Goal: Task Accomplishment & Management: Manage account settings

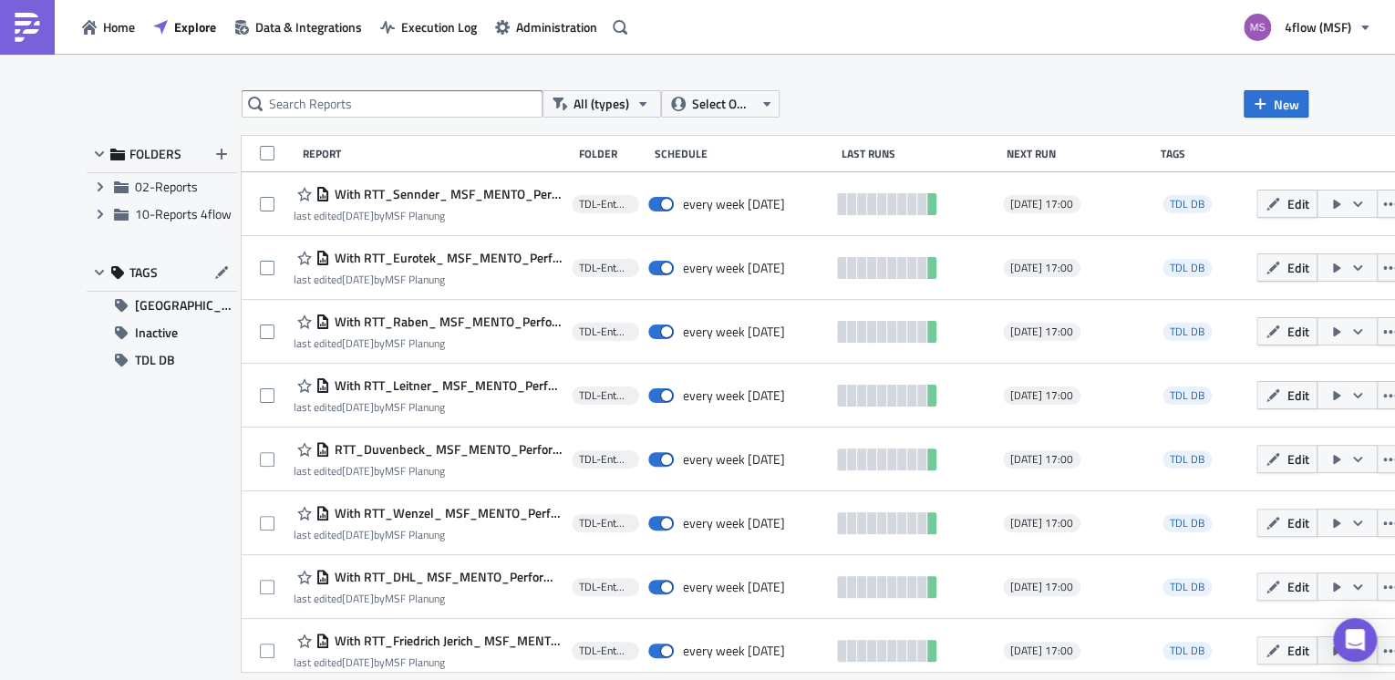
drag, startPoint x: 257, startPoint y: 678, endPoint x: 391, endPoint y: 641, distance: 139.1
click at [391, 641] on span "With RTT_Friedrich Jerich_ MSF_MENTO_Performance Dashboard Carrier_1.1" at bounding box center [446, 641] width 233 height 16
click at [391, 641] on div "All (types) Select Owner New FOLDERS Expand group 02-Reports Expand group 10-Re…" at bounding box center [697, 368] width 1395 height 629
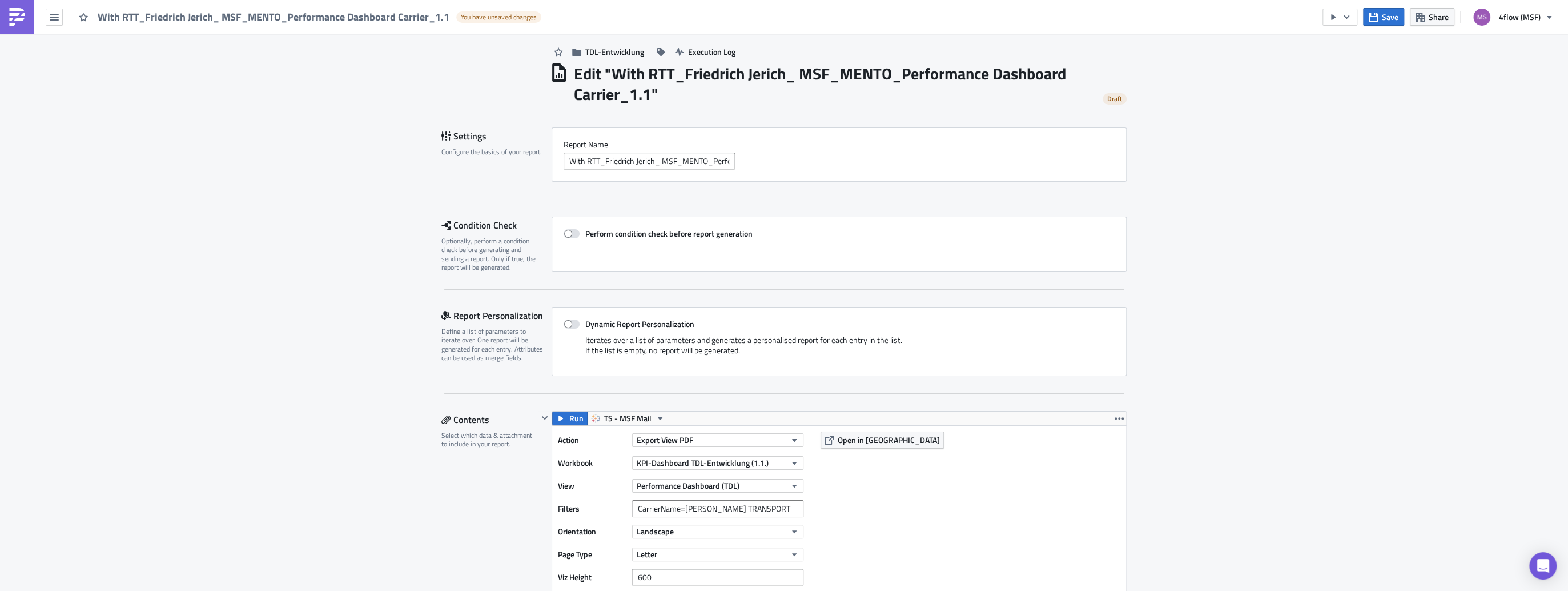
scroll to position [46, 0]
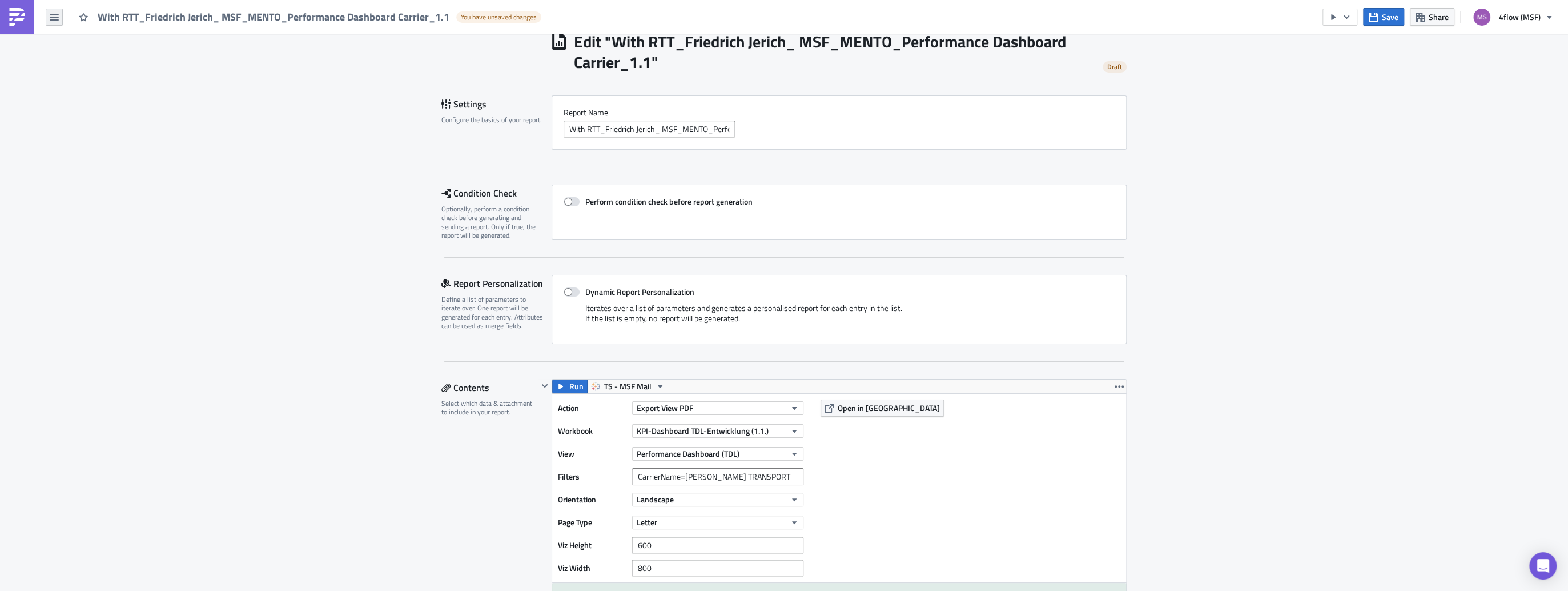
click at [54, 16] on icon "button" at bounding box center [54, 17] width 9 height 7
click at [72, 80] on div "Explore" at bounding box center [103, 80] width 76 height 11
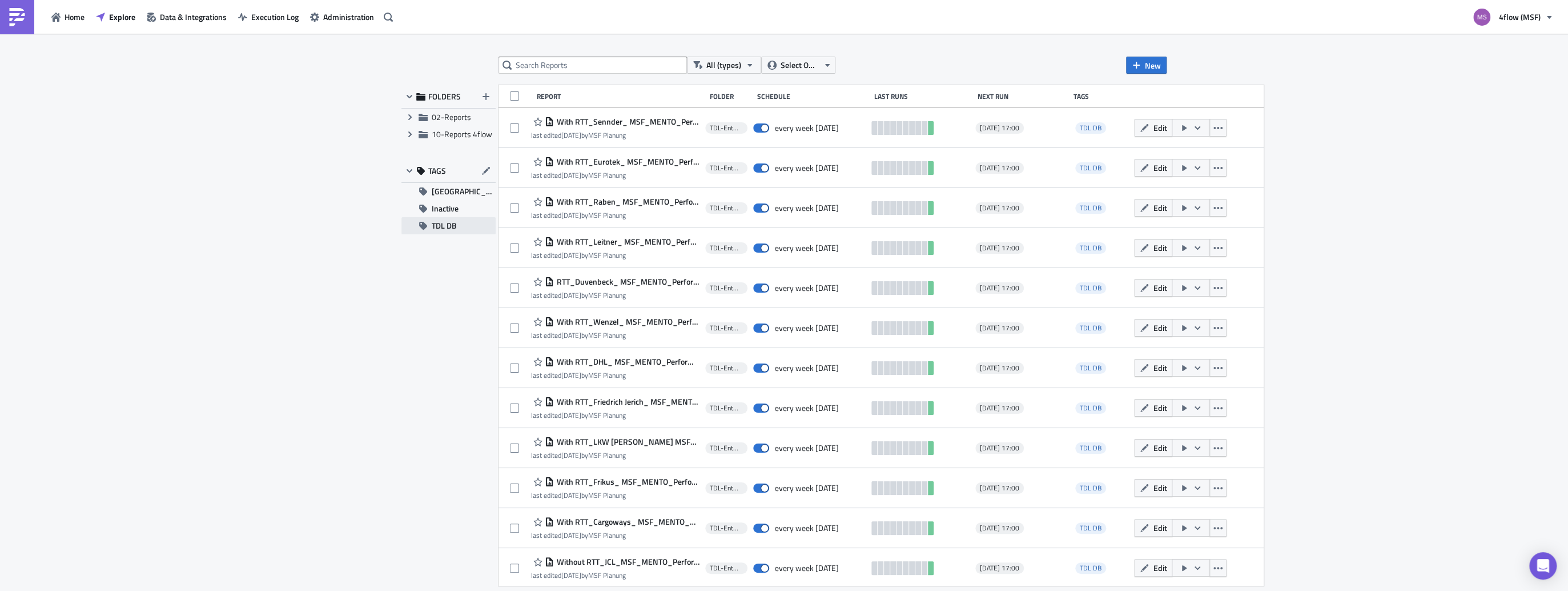
click at [440, 226] on span "TDL DB" at bounding box center [444, 225] width 25 height 17
click at [570, 66] on input "text" at bounding box center [592, 65] width 188 height 17
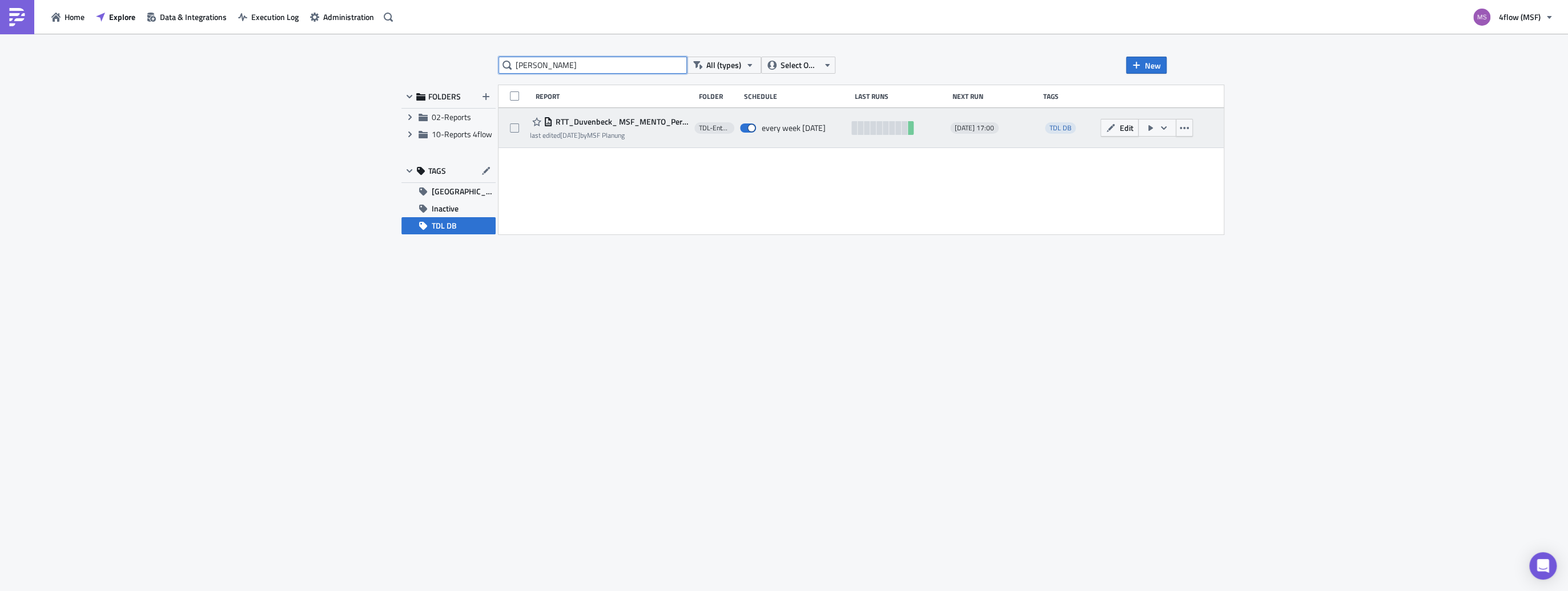
type input "duven"
click at [624, 121] on span "RTT_Duvenbeck_ MSF_MENTO_Performance Dashboard Carrier_1.1" at bounding box center [621, 122] width 136 height 10
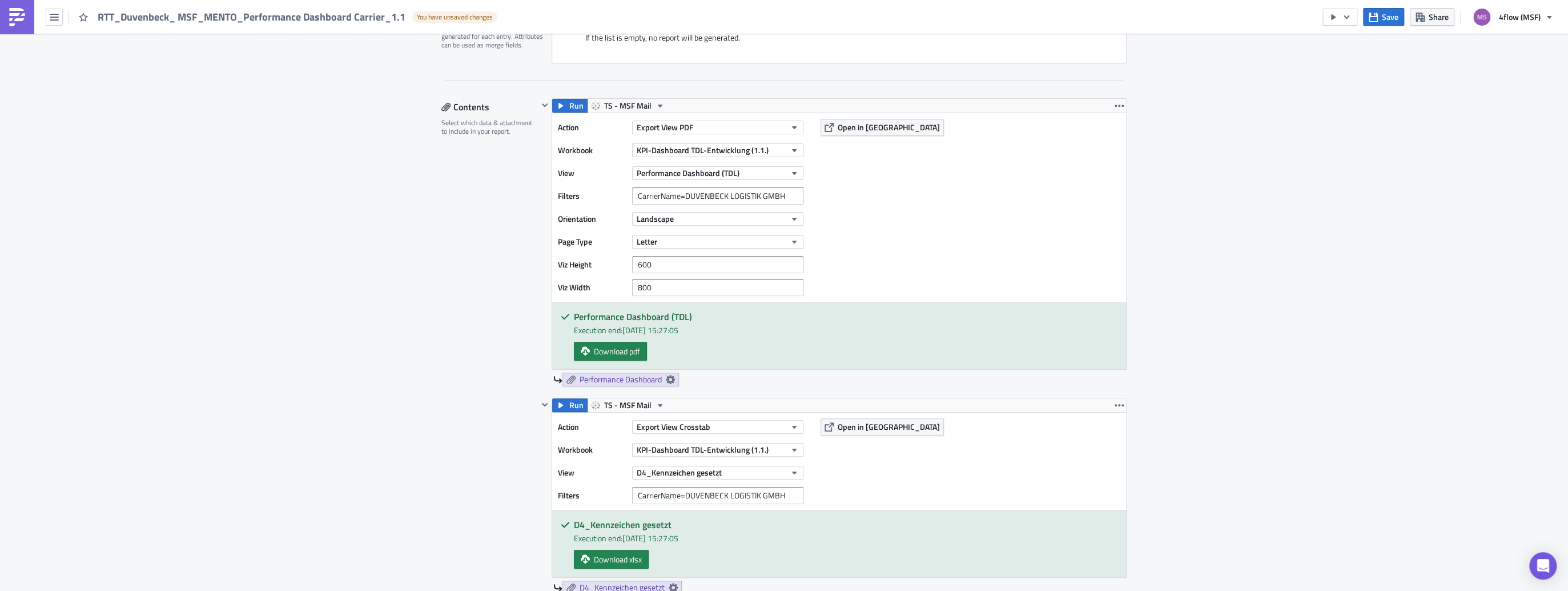
scroll to position [320, 0]
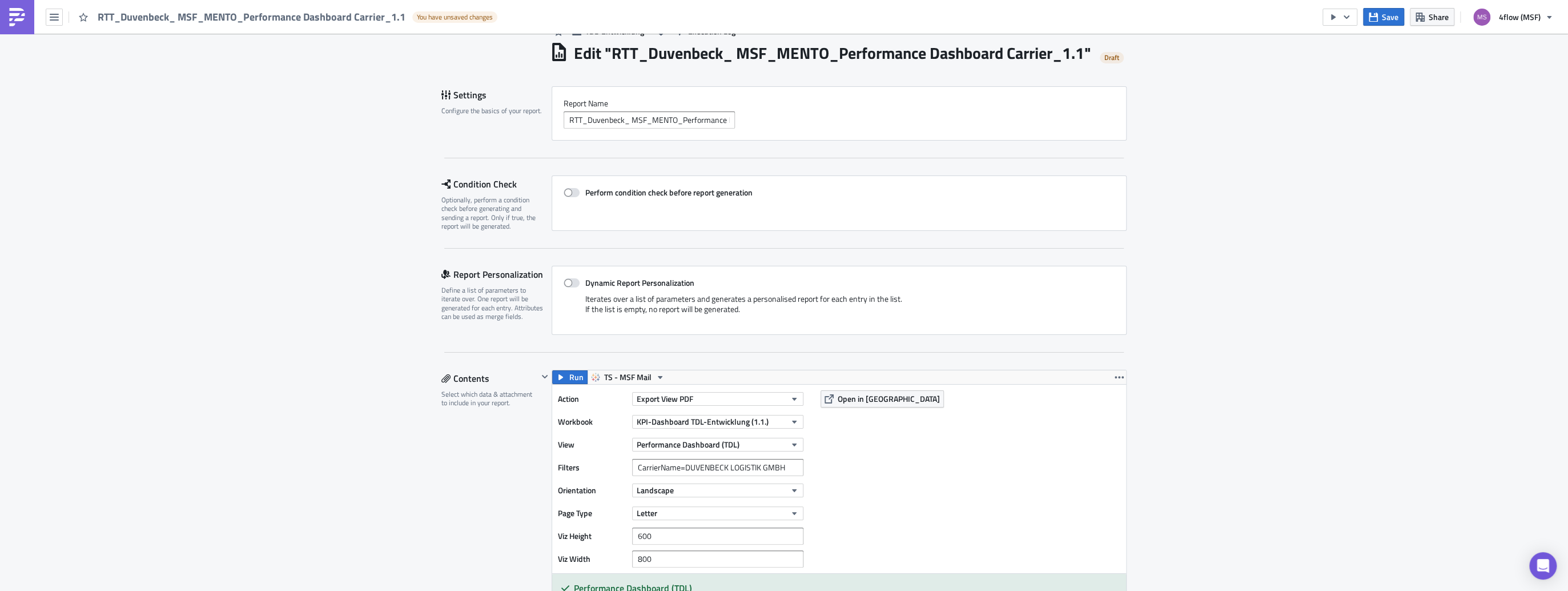
scroll to position [0, 0]
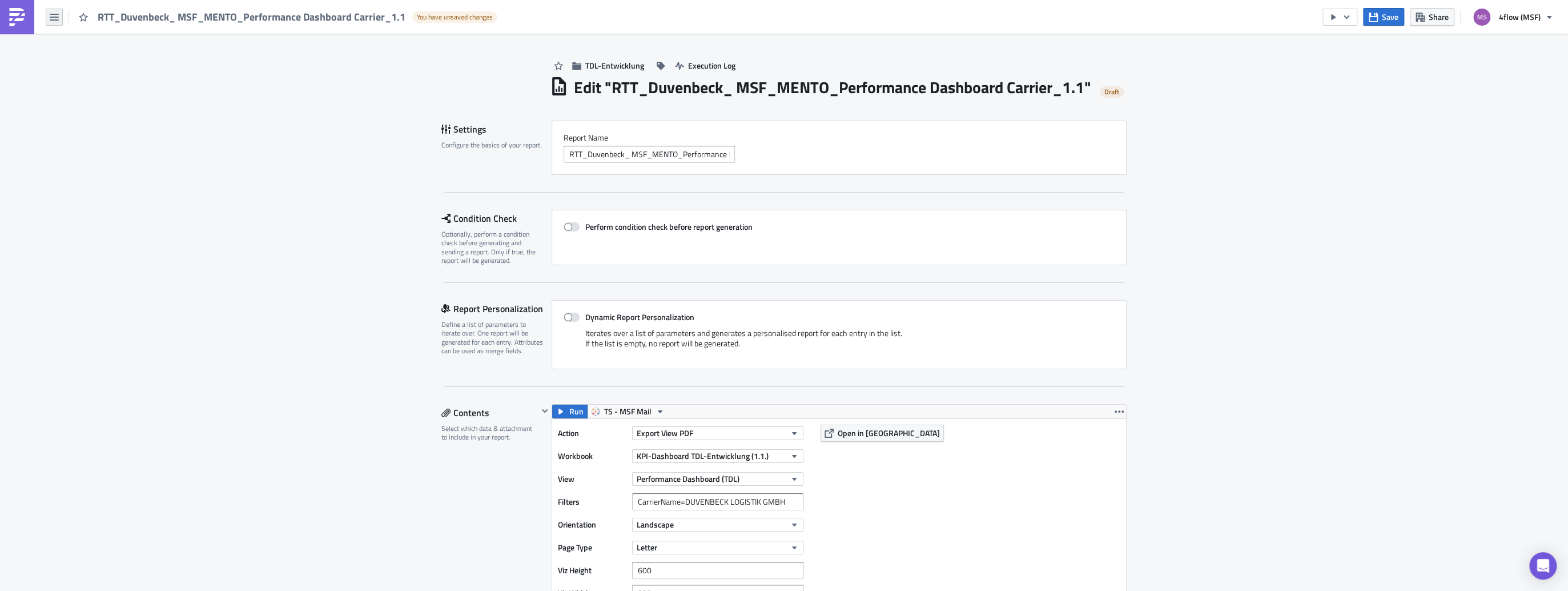
click at [57, 14] on icon "button" at bounding box center [54, 17] width 9 height 7
click at [82, 82] on div "Explore" at bounding box center [103, 80] width 76 height 11
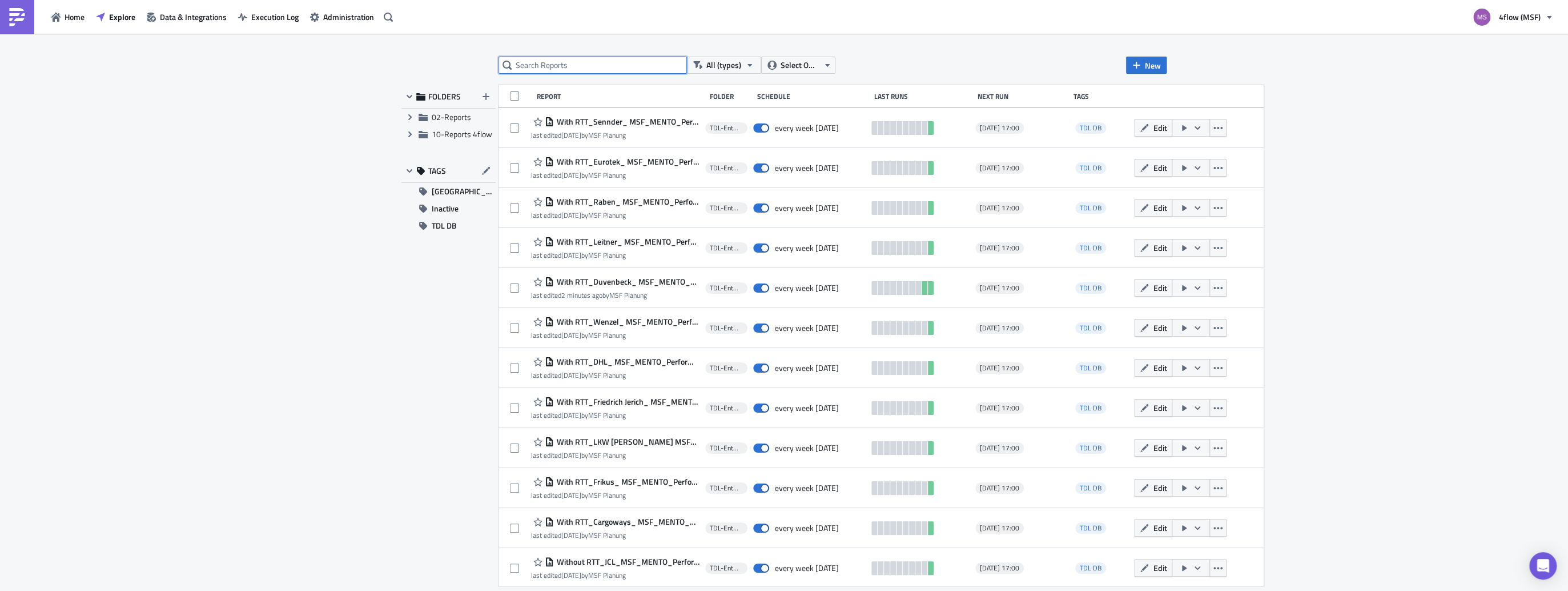
click at [532, 67] on input "text" at bounding box center [592, 65] width 188 height 17
type input "sender"
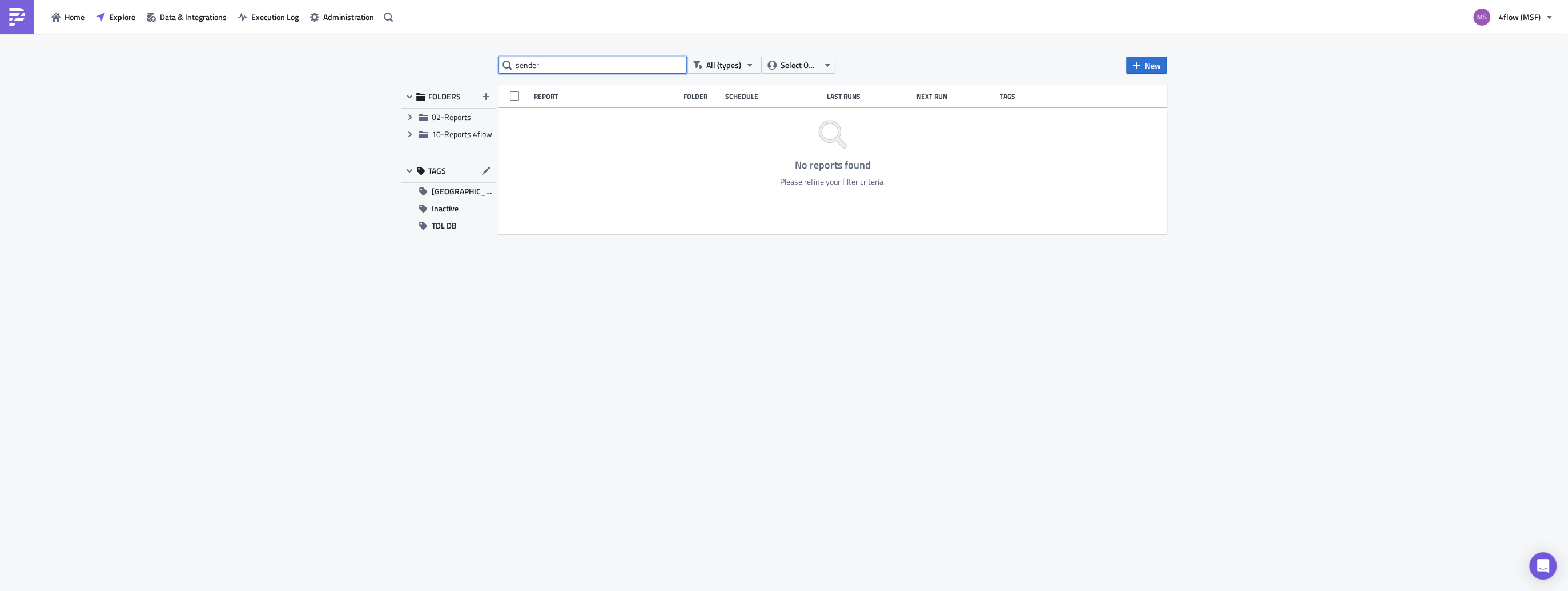
click at [559, 68] on input "sender" at bounding box center [592, 65] width 188 height 17
click at [564, 60] on input "sender" at bounding box center [592, 65] width 188 height 17
drag, startPoint x: 564, startPoint y: 60, endPoint x: 460, endPoint y: 55, distance: 104.1
click at [460, 55] on div "sender All (types) Select Owner New FOLDERS Expand group 02-Reports Expand grou…" at bounding box center [784, 313] width 1568 height 559
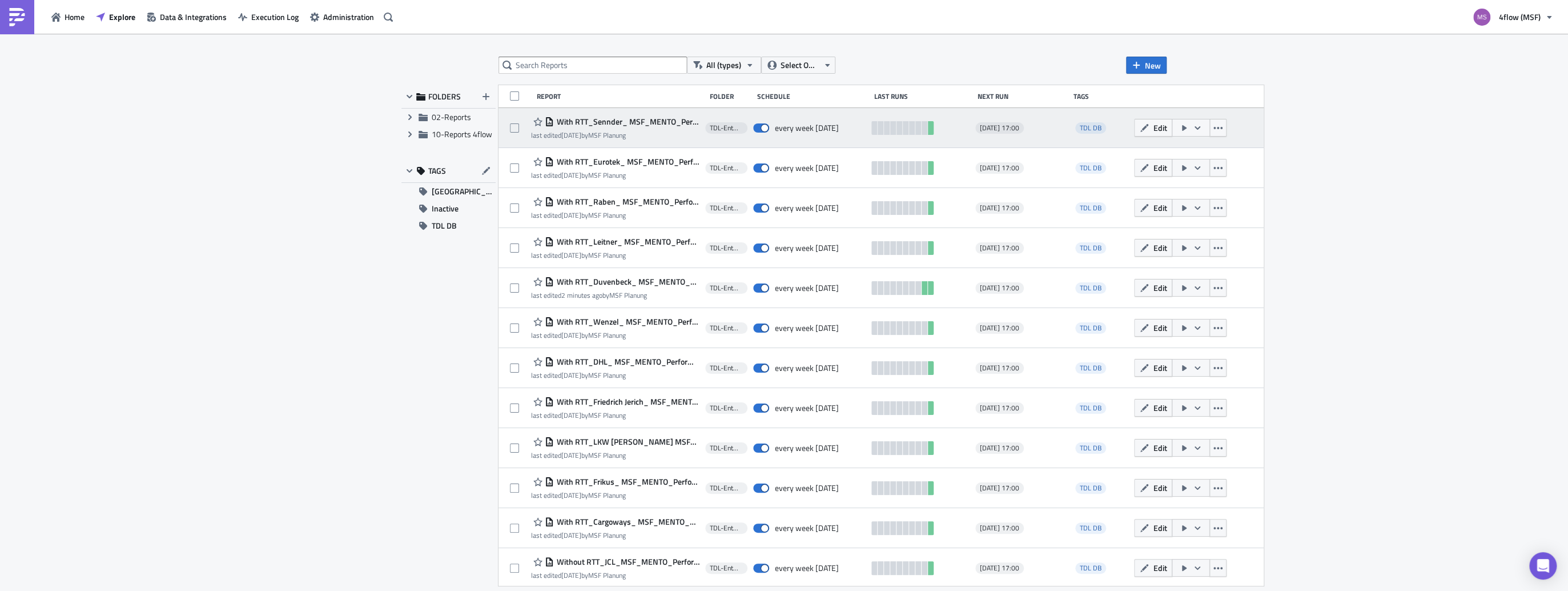
click at [1193, 126] on icon "button" at bounding box center [1197, 128] width 9 height 9
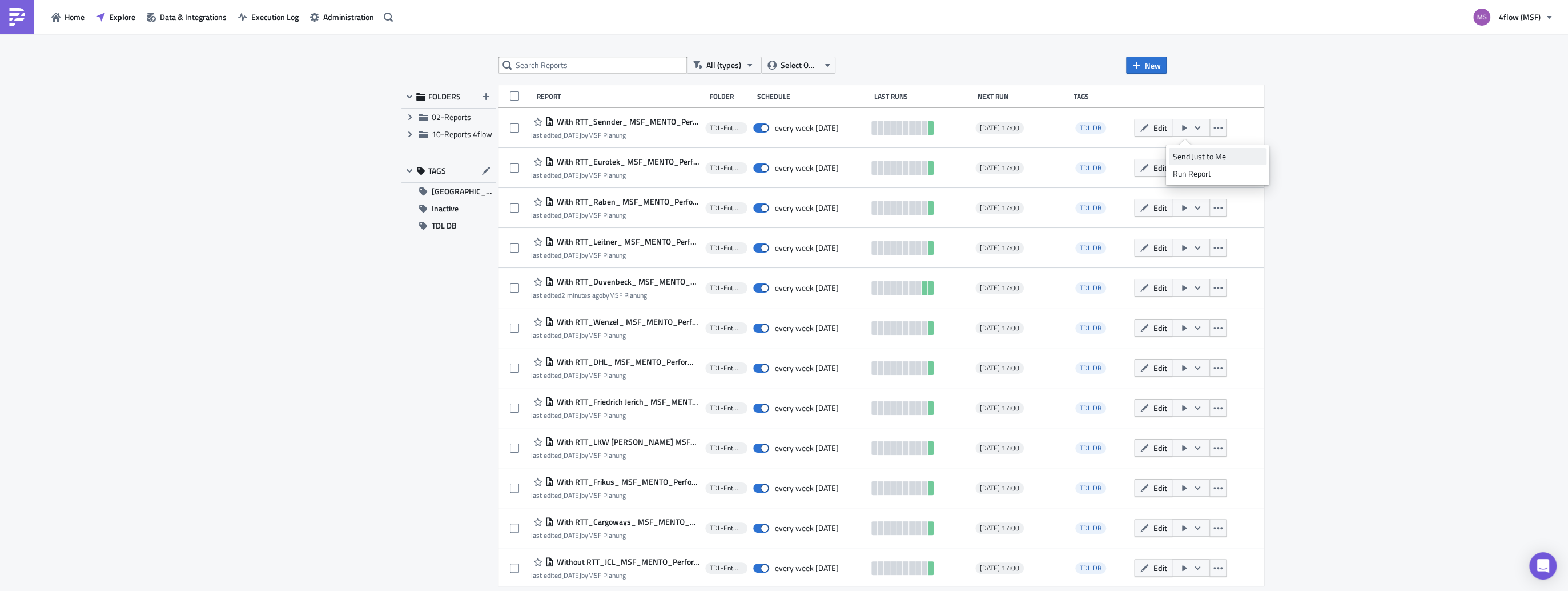
click at [1193, 157] on div "Send Just to Me" at bounding box center [1217, 157] width 89 height 11
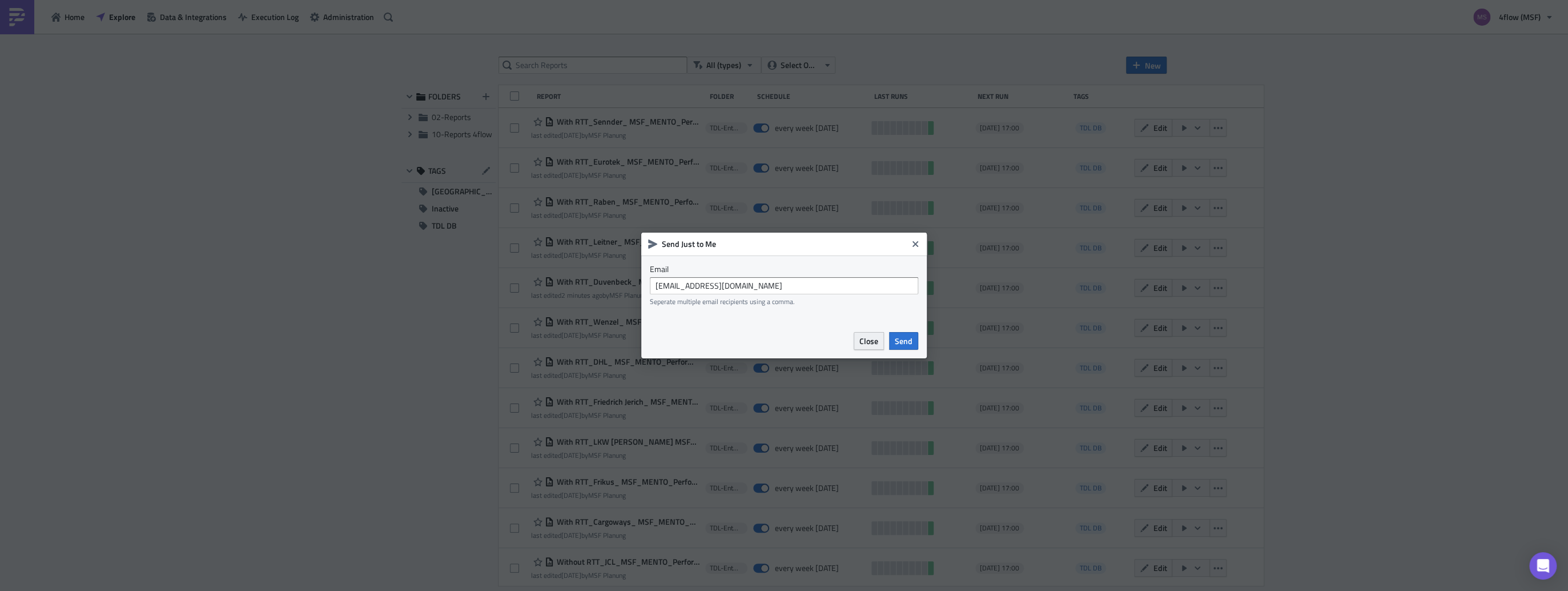
click at [871, 340] on span "Close" at bounding box center [869, 340] width 19 height 12
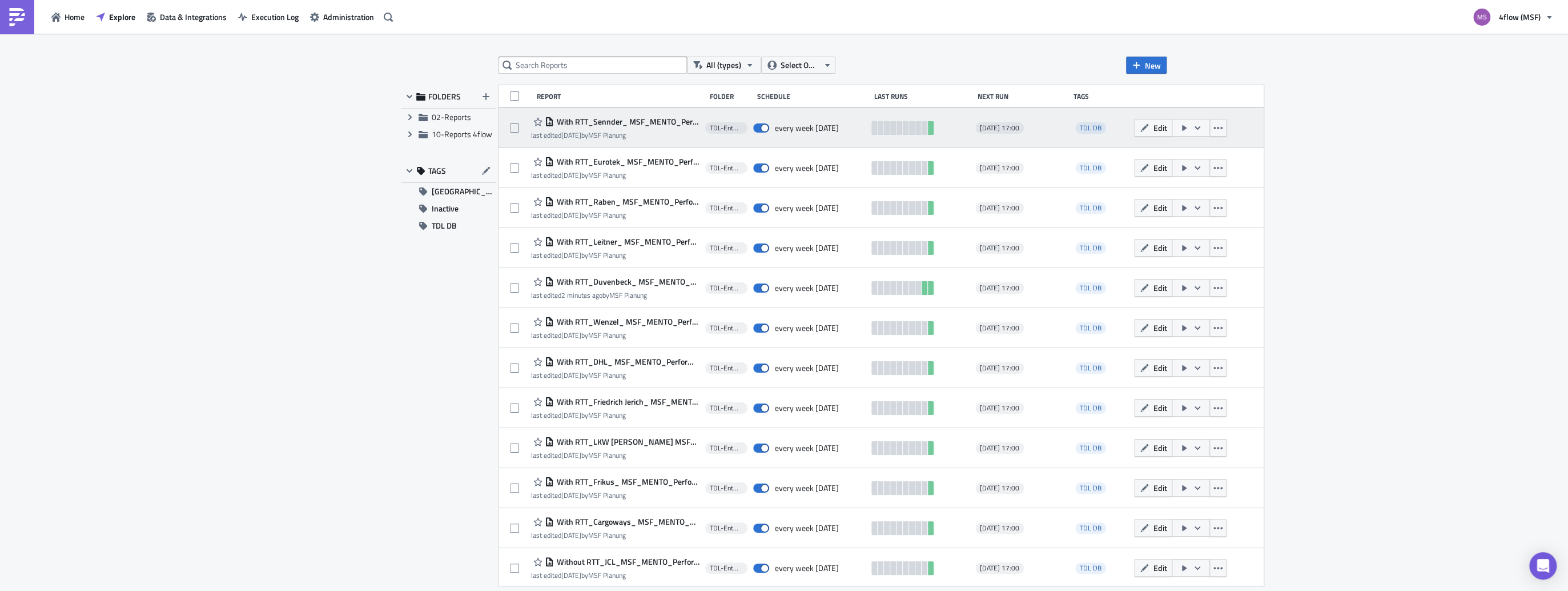
click at [1193, 124] on icon "button" at bounding box center [1197, 128] width 9 height 9
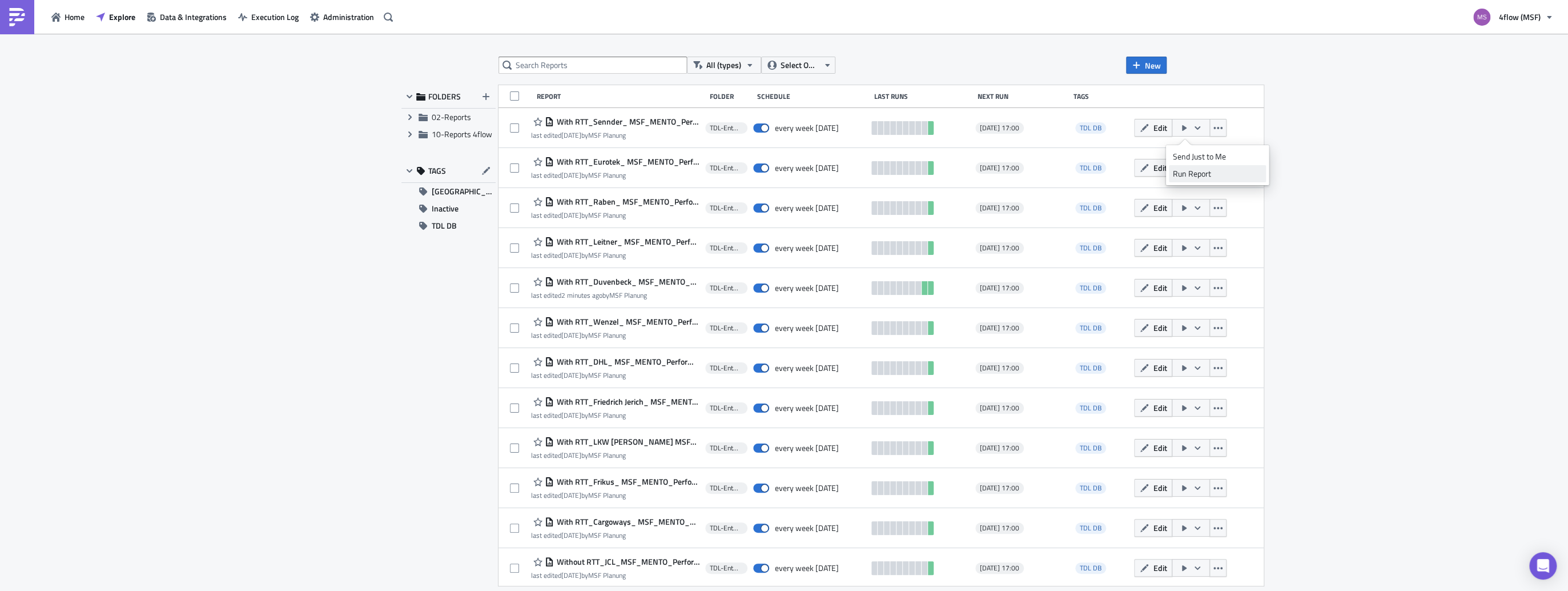
click at [1192, 172] on div "Run Report" at bounding box center [1217, 174] width 89 height 11
click at [1464, 112] on div "All (types) Select Owner New FOLDERS Expand group 02-Reports Expand group 10-Re…" at bounding box center [784, 313] width 1568 height 559
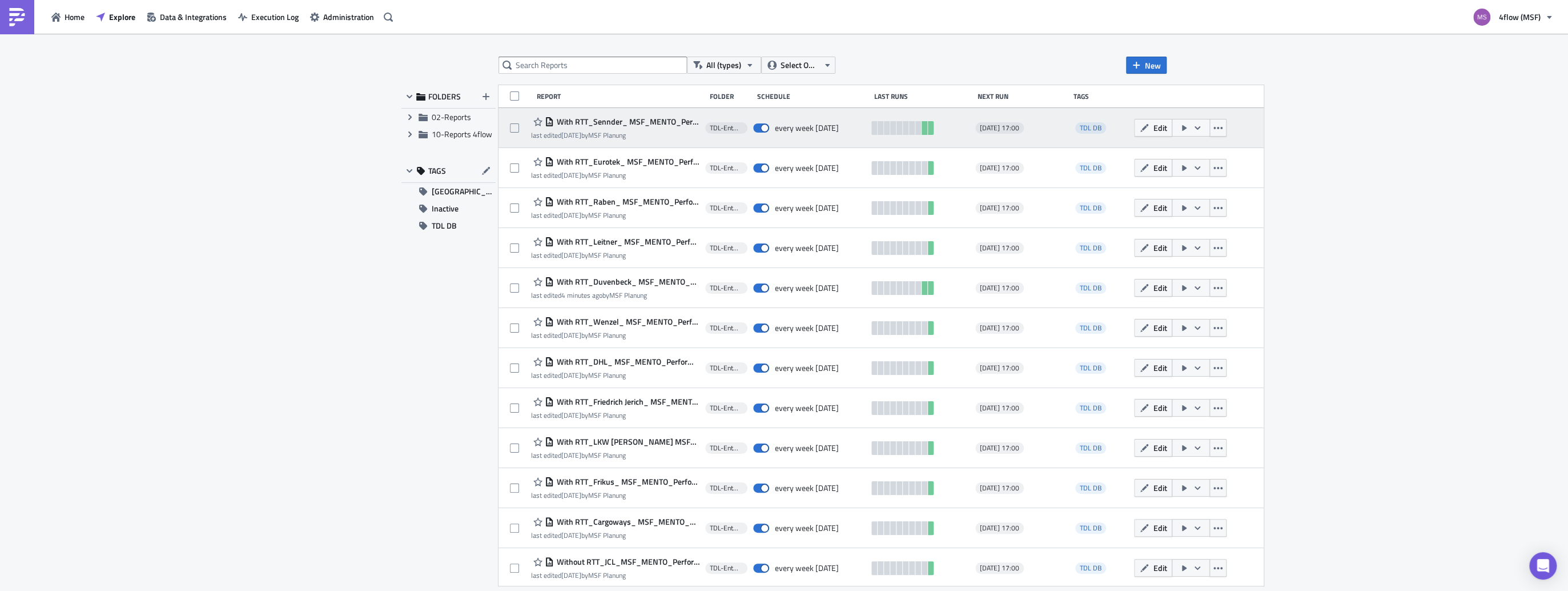
click at [1194, 127] on icon "button" at bounding box center [1197, 127] width 6 height 3
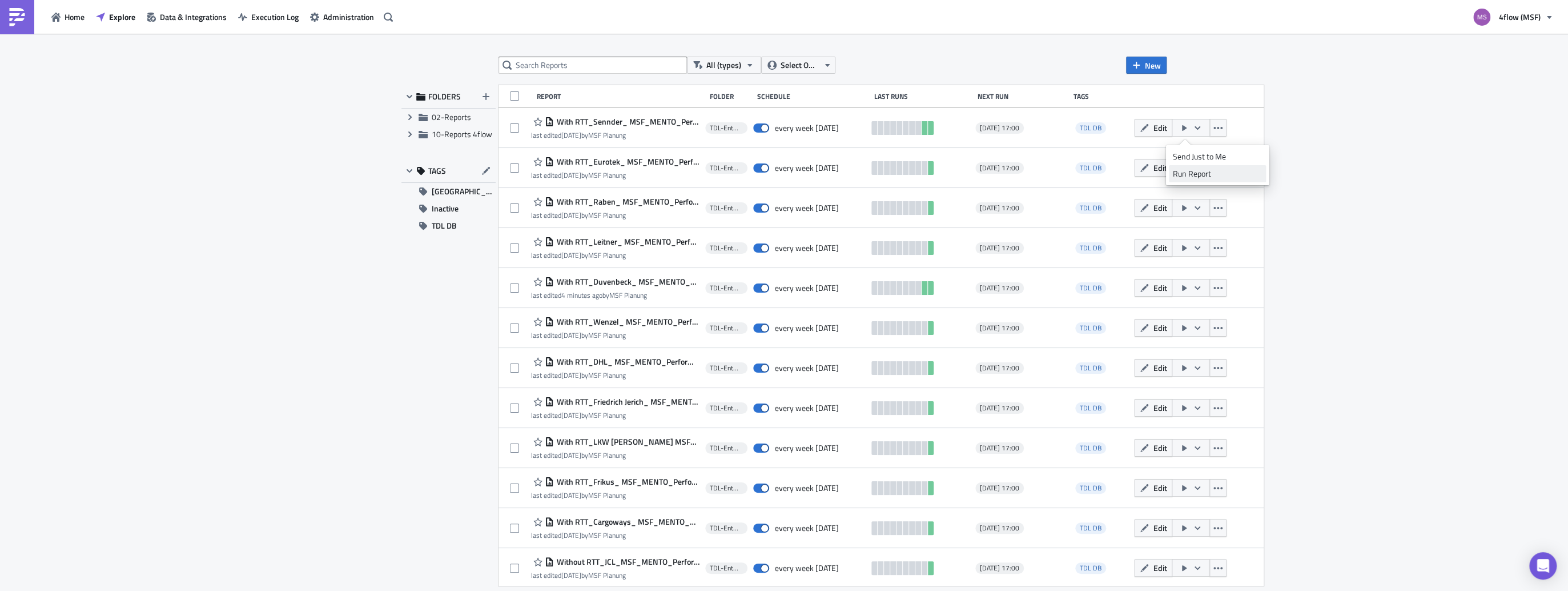
click at [1189, 174] on div "Run Report" at bounding box center [1217, 174] width 89 height 11
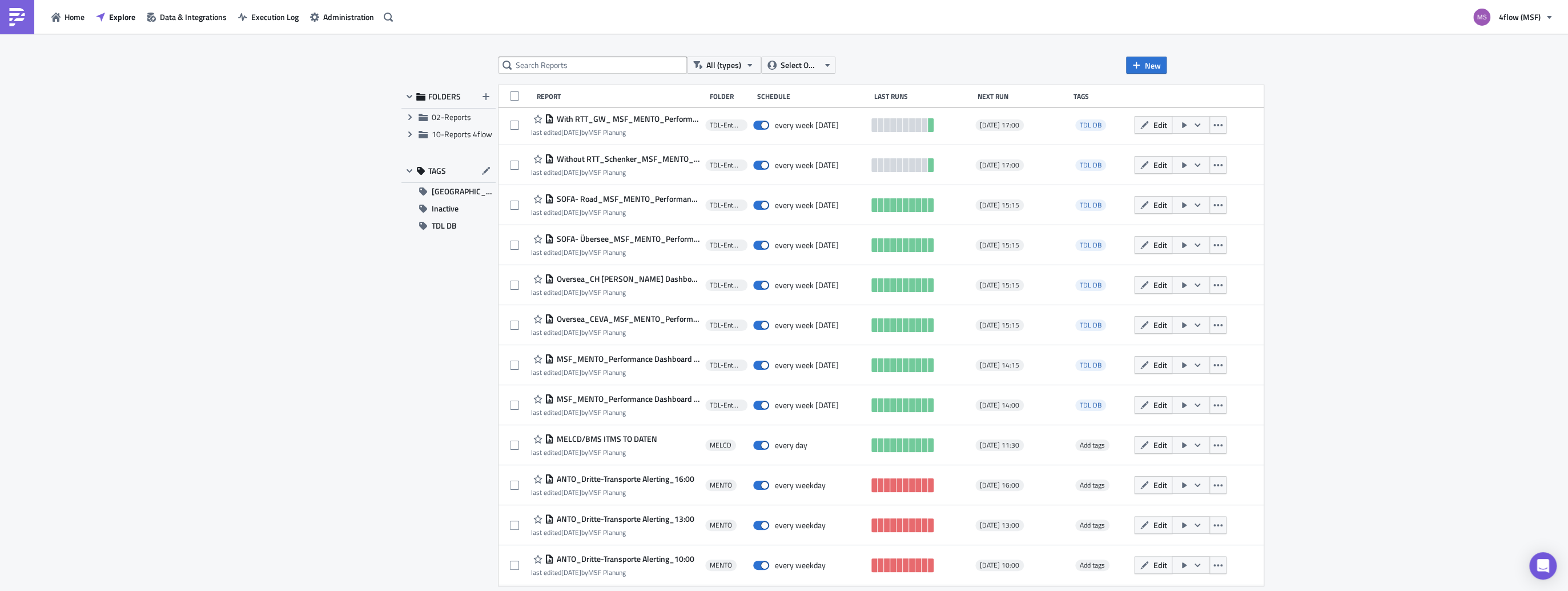
scroll to position [640, 0]
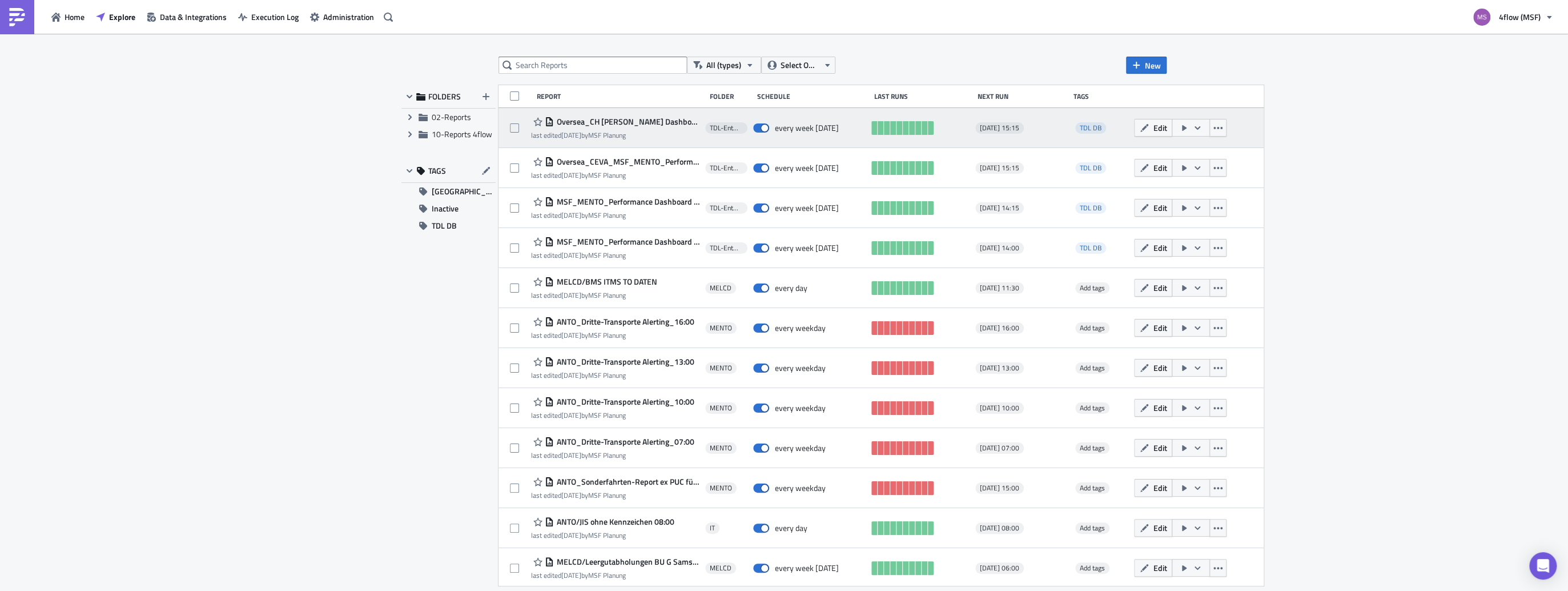
click at [599, 120] on span "Oversea_CH Robinson_MSF_MENTO_Performance Dashboard Übersee_1.0" at bounding box center [626, 122] width 146 height 10
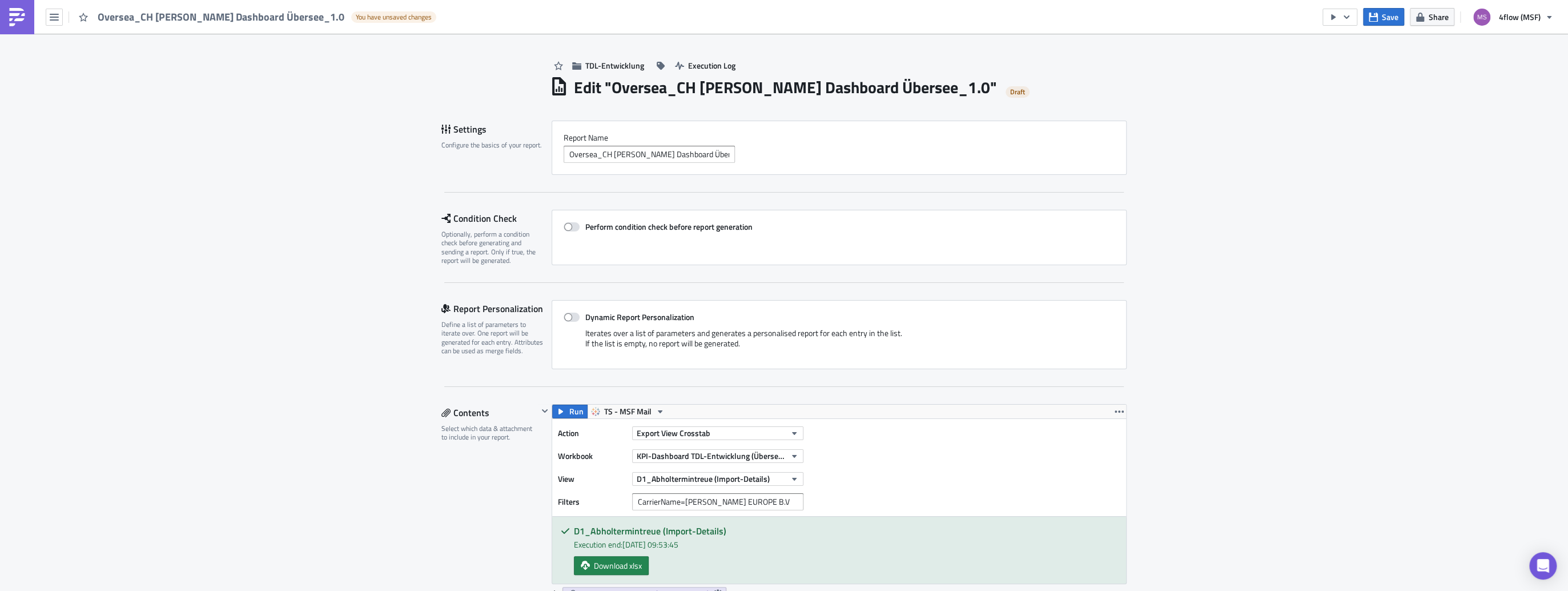
click at [61, 14] on button "button" at bounding box center [54, 17] width 17 height 17
click at [75, 87] on link "Explore" at bounding box center [97, 79] width 97 height 17
click at [704, 163] on input "Oversea_CH Robinson_MSF_MENTO_Performance Dashboard Übersee_1.0" at bounding box center [649, 154] width 172 height 17
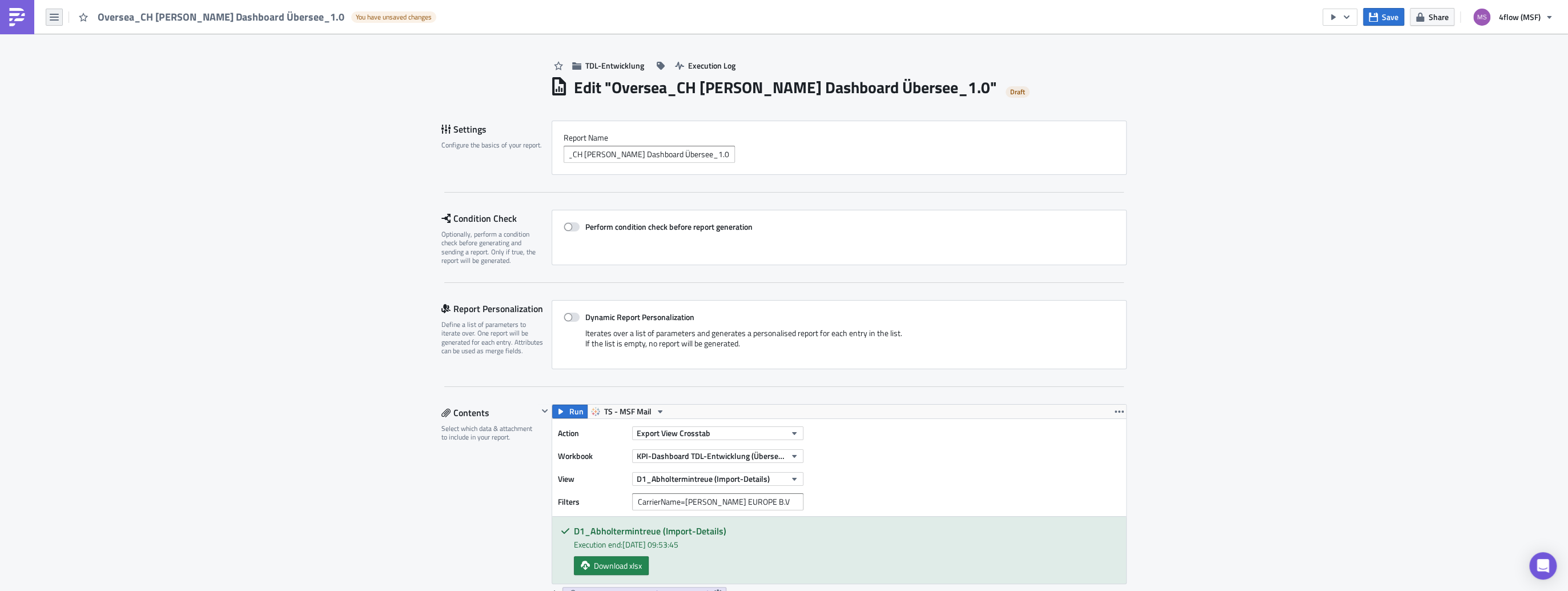
click at [48, 21] on button "button" at bounding box center [54, 17] width 17 height 17
click at [80, 81] on div "Explore" at bounding box center [103, 80] width 76 height 11
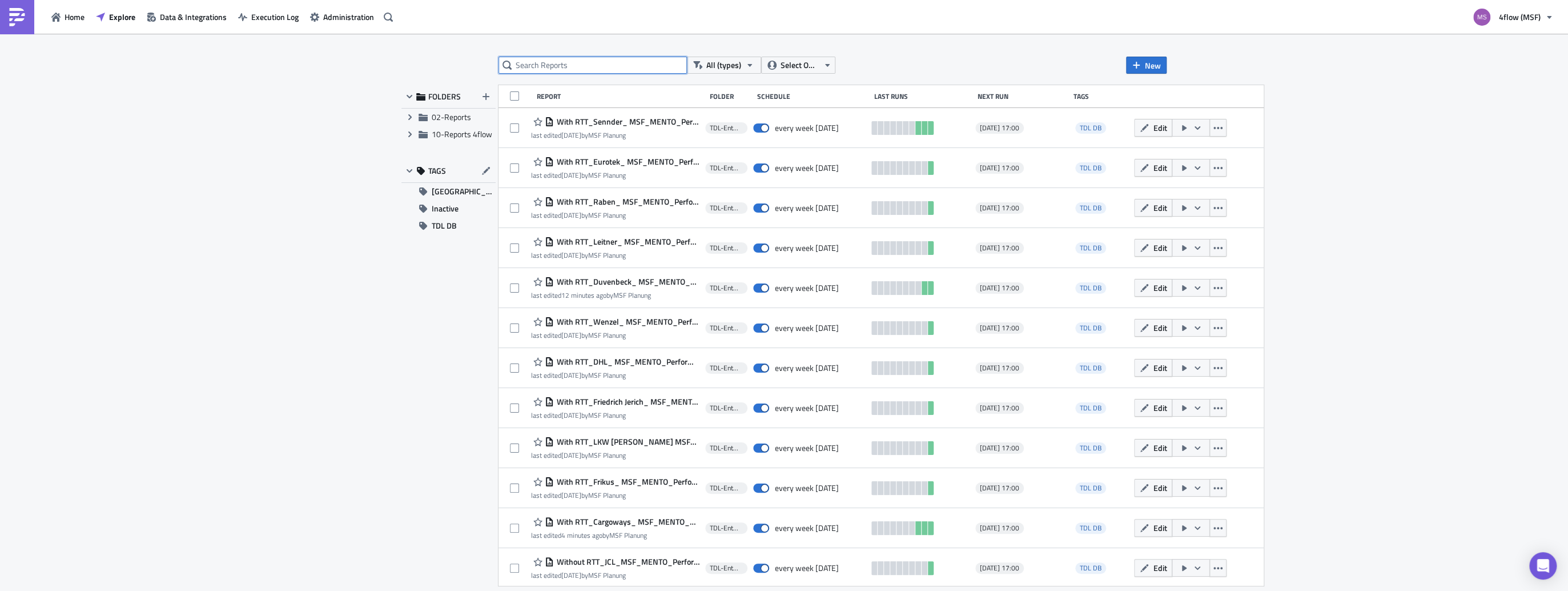
click at [562, 63] on input "text" at bounding box center [592, 65] width 188 height 17
type input "dhl"
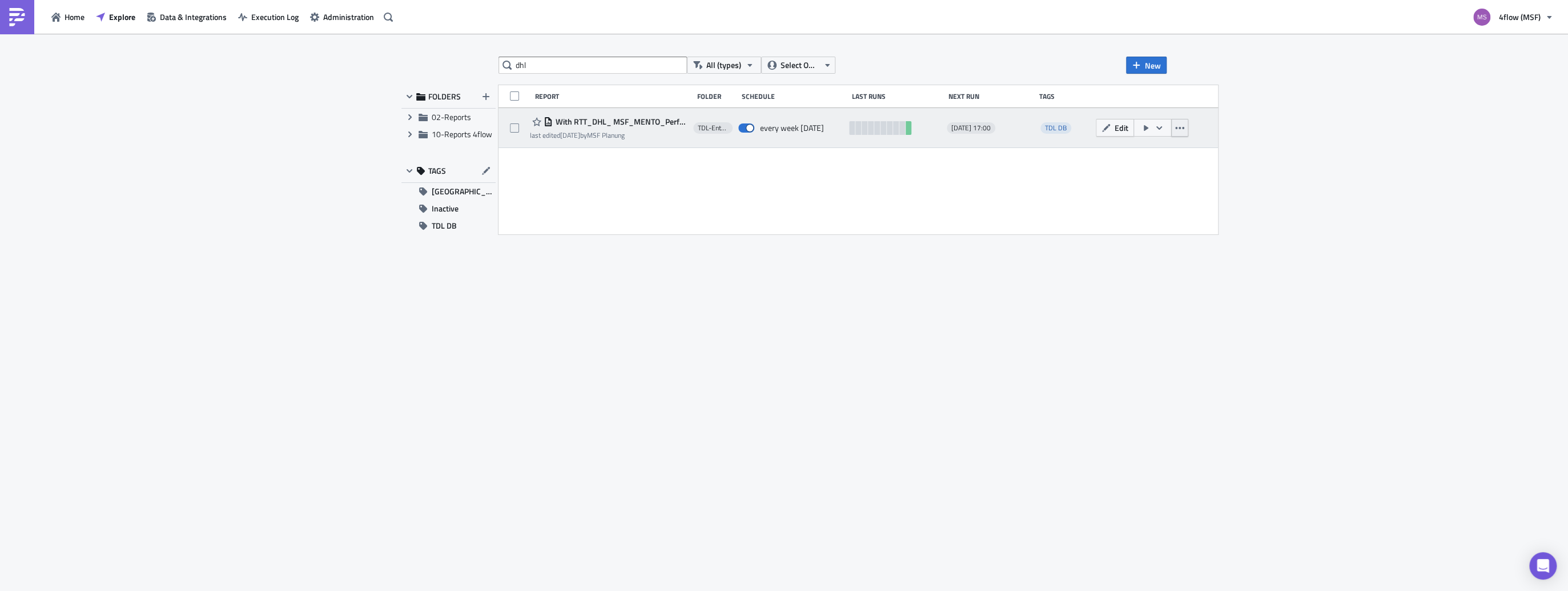
click at [1184, 126] on icon "button" at bounding box center [1179, 128] width 9 height 9
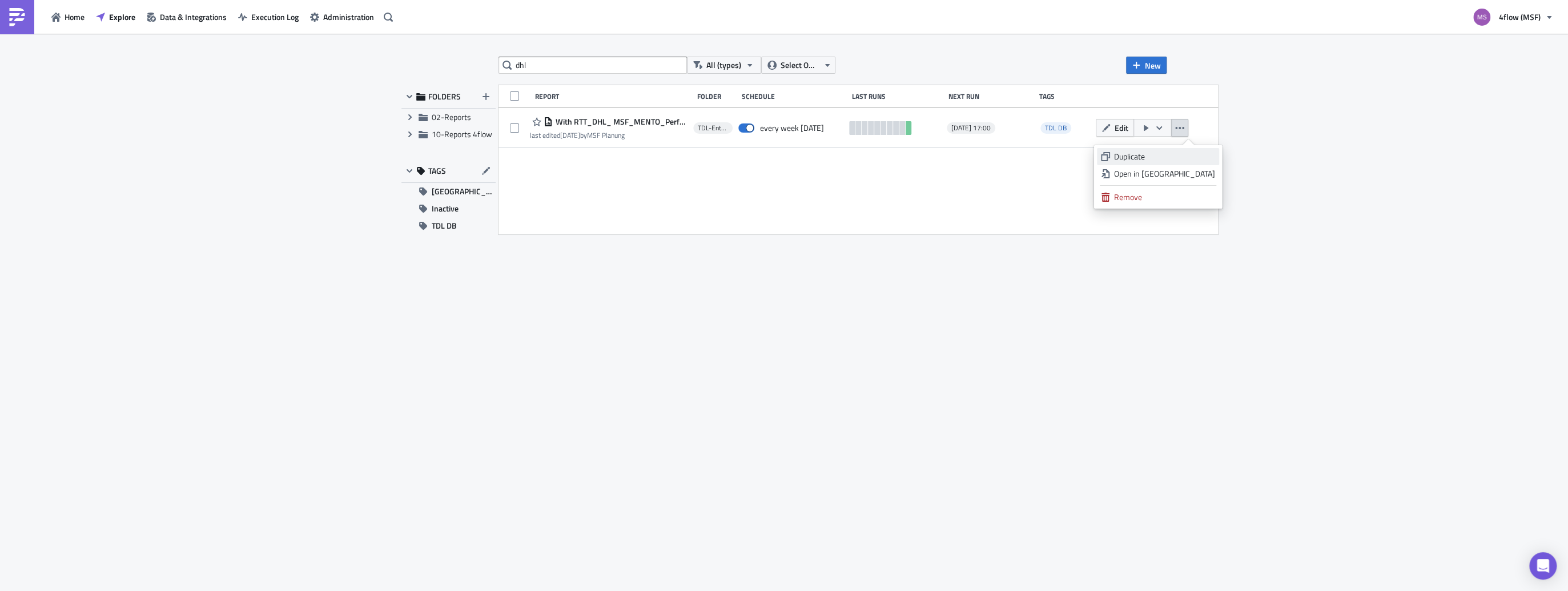
click at [1158, 157] on div "Duplicate" at bounding box center [1164, 157] width 101 height 11
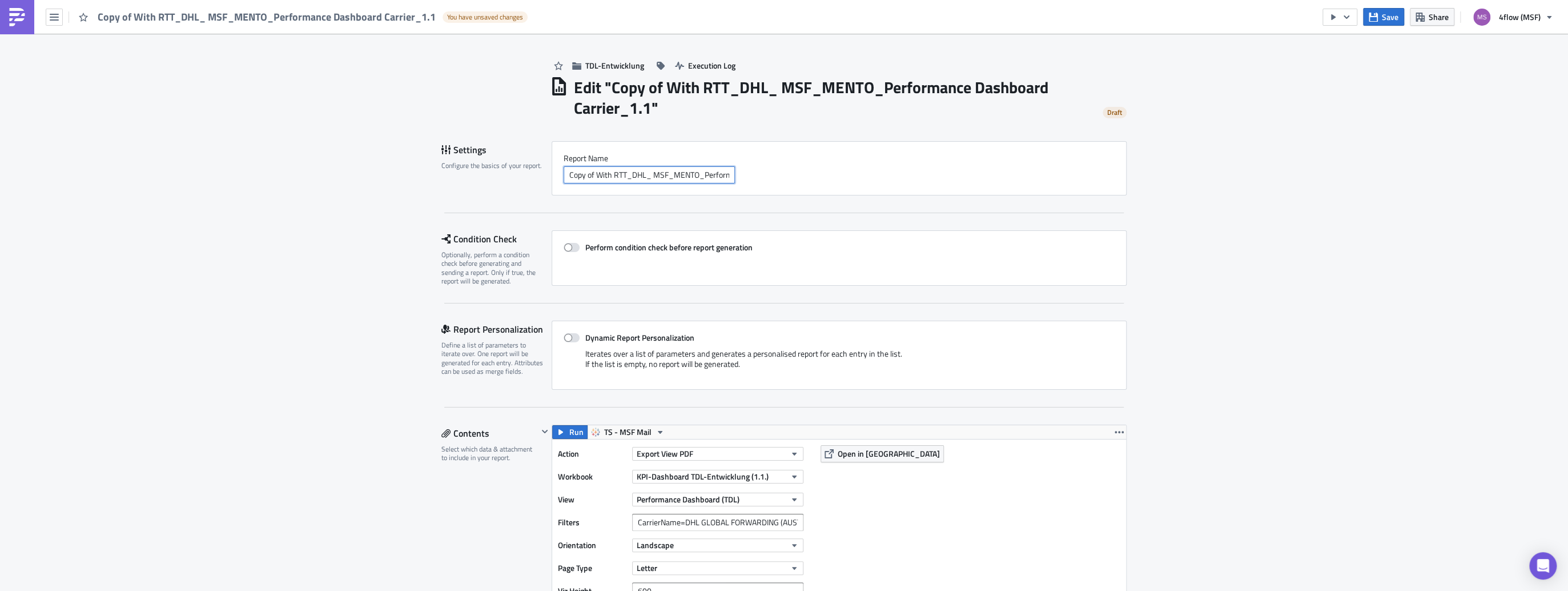
click at [604, 171] on input "Copy of With RTT_DHL_ MSF_MENTO_Performance Dashboard Carrier_1.1" at bounding box center [649, 174] width 172 height 17
drag, startPoint x: 594, startPoint y: 175, endPoint x: 515, endPoint y: 177, distance: 79.0
click at [515, 177] on div "Settings Configure the basics of your report. Report Nam﻿e Copy of With RTT_DHL…" at bounding box center [784, 168] width 685 height 55
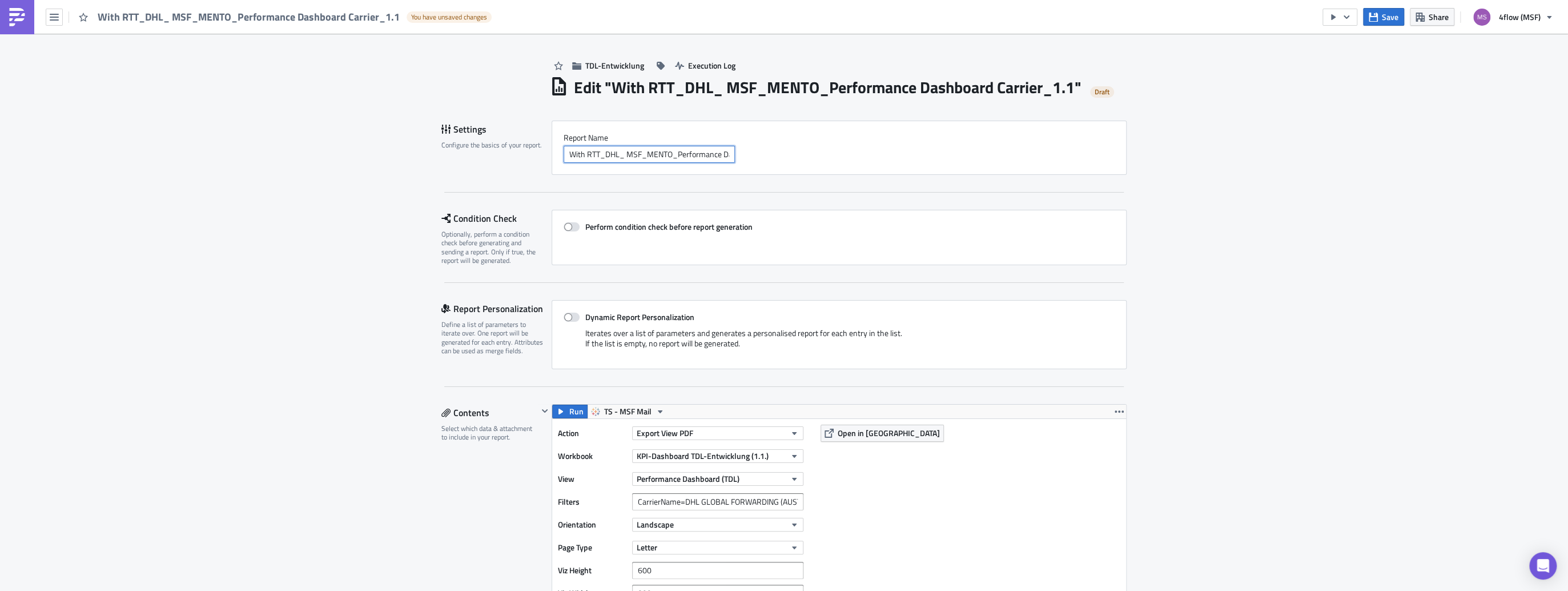
click at [616, 154] on input "With RTT_DHL_ MSF_MENTO_Performance Dashboard Carrier_1.1" at bounding box center [649, 154] width 172 height 17
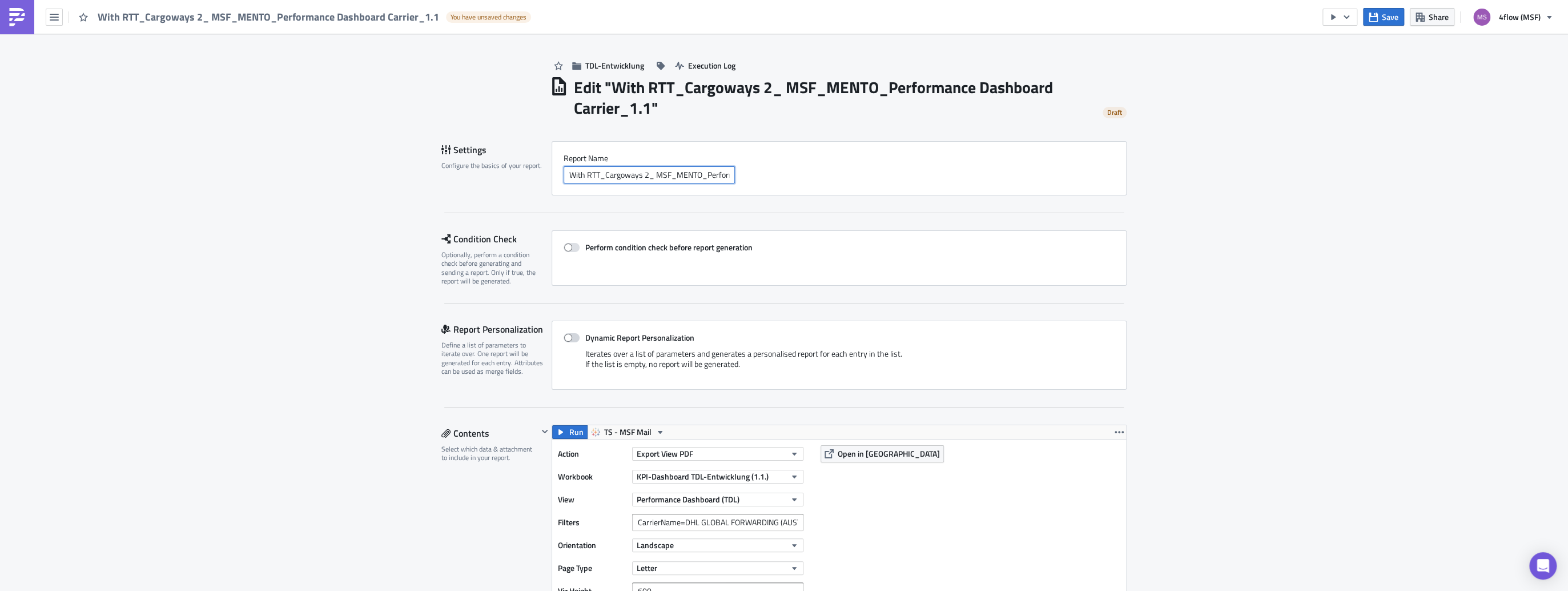
type input "With RTT_Cargoways 2_ MSF_MENTO_Performance Dashboard Carrier_1.1"
click at [571, 337] on span at bounding box center [572, 338] width 16 height 9
click at [571, 337] on input "Dynamic Report Personalization" at bounding box center [570, 338] width 8 height 8
checkbox input "true"
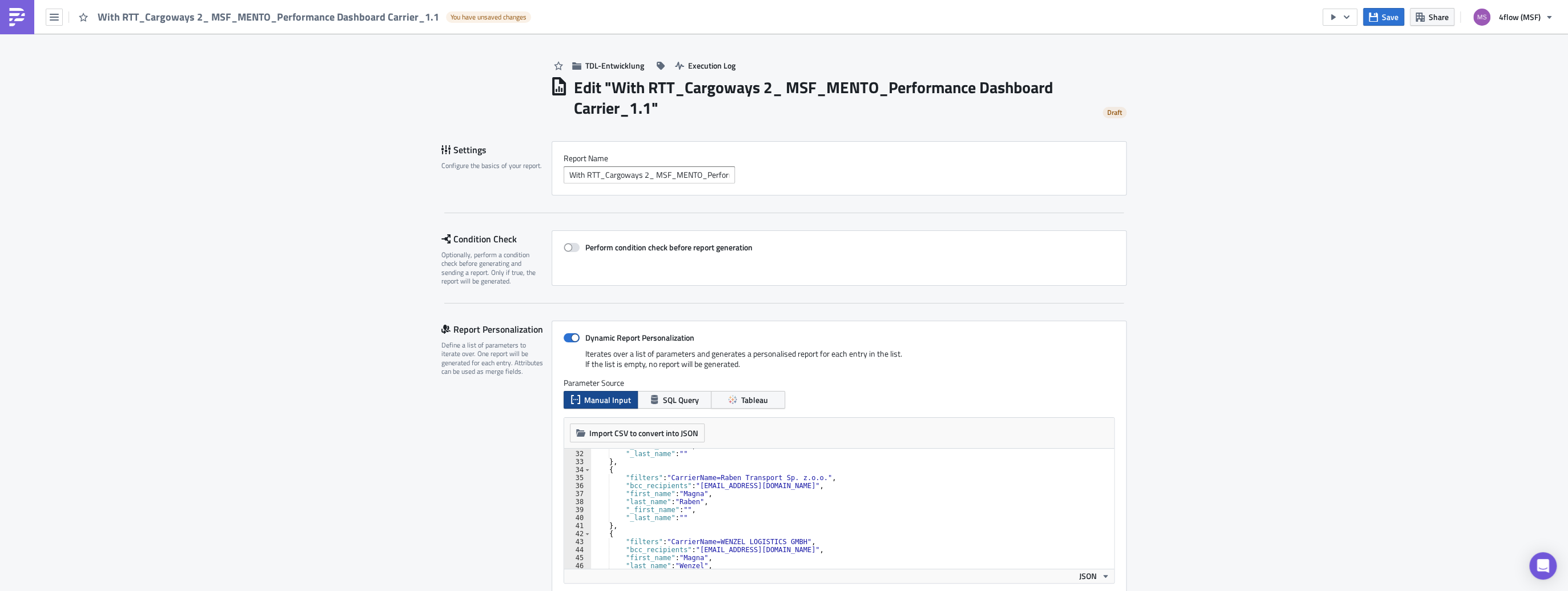
scroll to position [329, 0]
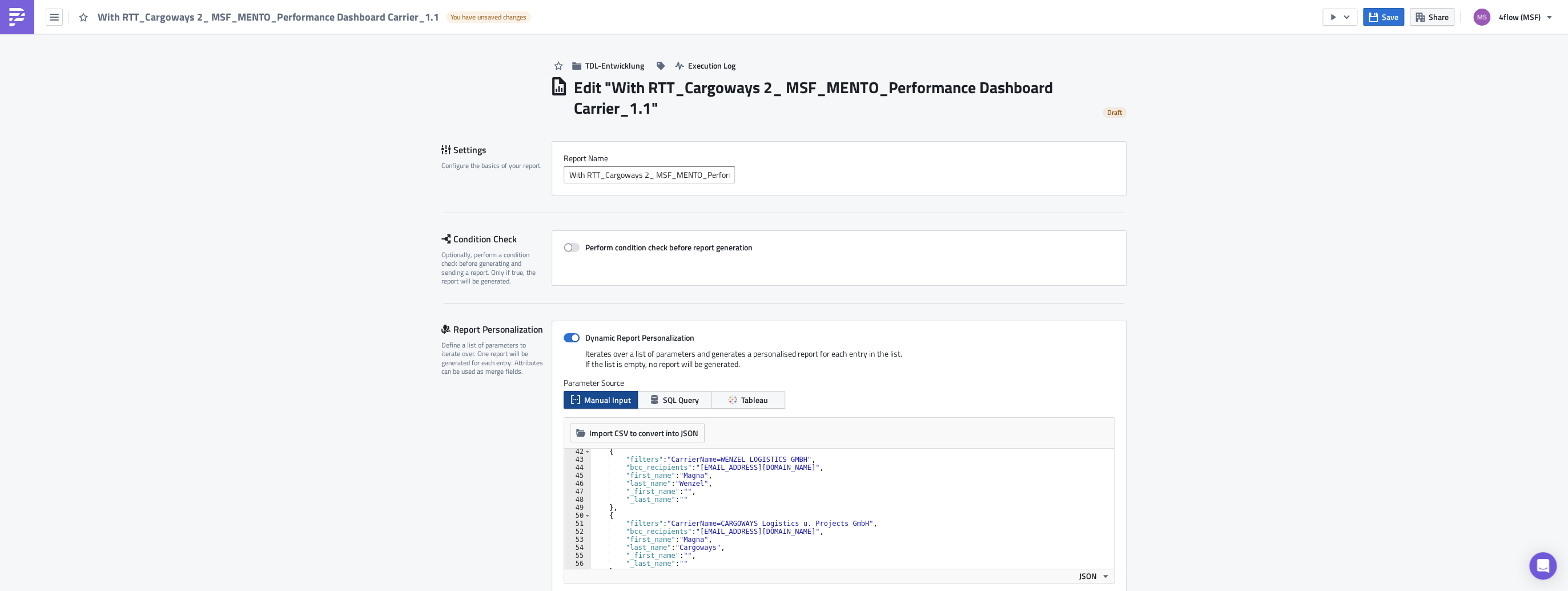
click at [845, 522] on div "{ "filters" : "CarrierName=WENZEL LOGISTICS GMBH" , "bcc_recipients" : "[EMAIL_…" at bounding box center [849, 515] width 517 height 136
type textarea ""filters": "CarrierName=CARGOWAYS Logistics u. Projects GmbH","
drag, startPoint x: 845, startPoint y: 522, endPoint x: 666, endPoint y: 521, distance: 179.0
click at [666, 521] on div "{ "filters" : "CarrierName=WENZEL LOGISTICS GMBH" , "bcc_recipients" : "[EMAIL_…" at bounding box center [849, 515] width 517 height 136
click at [564, 340] on span at bounding box center [572, 338] width 16 height 9
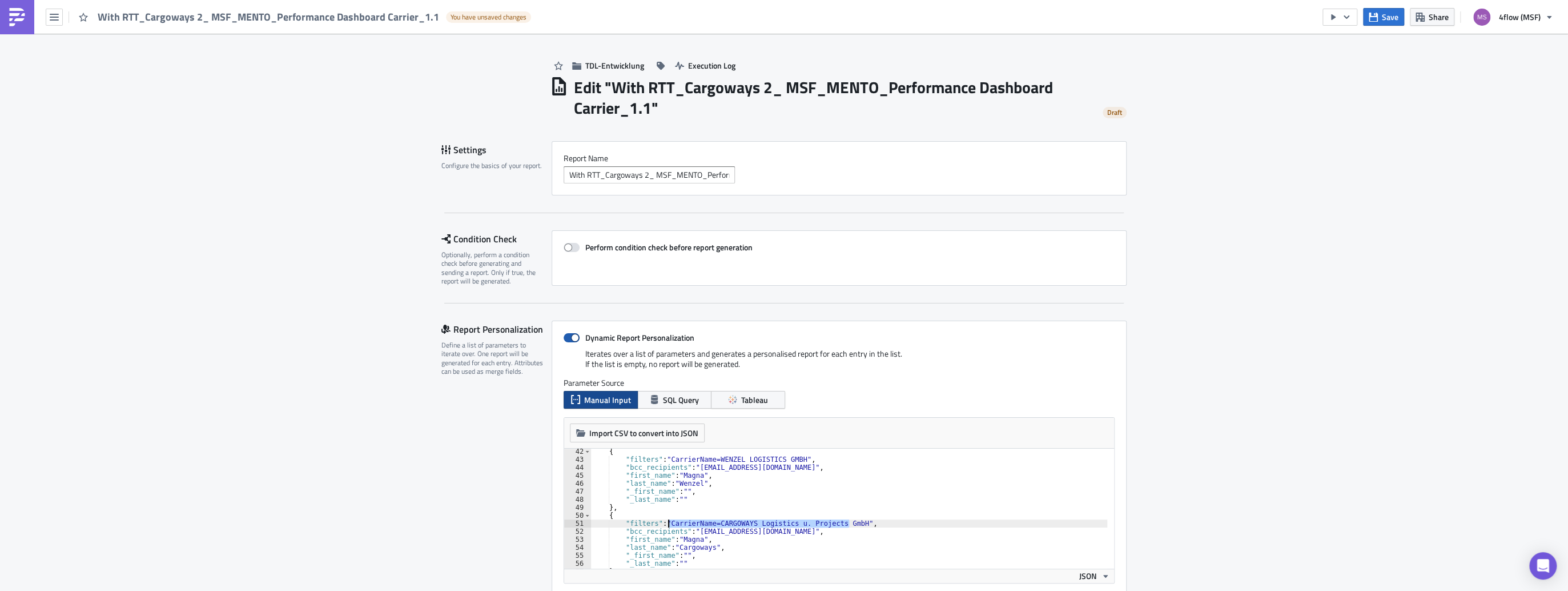
click at [566, 340] on input "Dynamic Report Personalization" at bounding box center [570, 338] width 8 height 8
checkbox input "false"
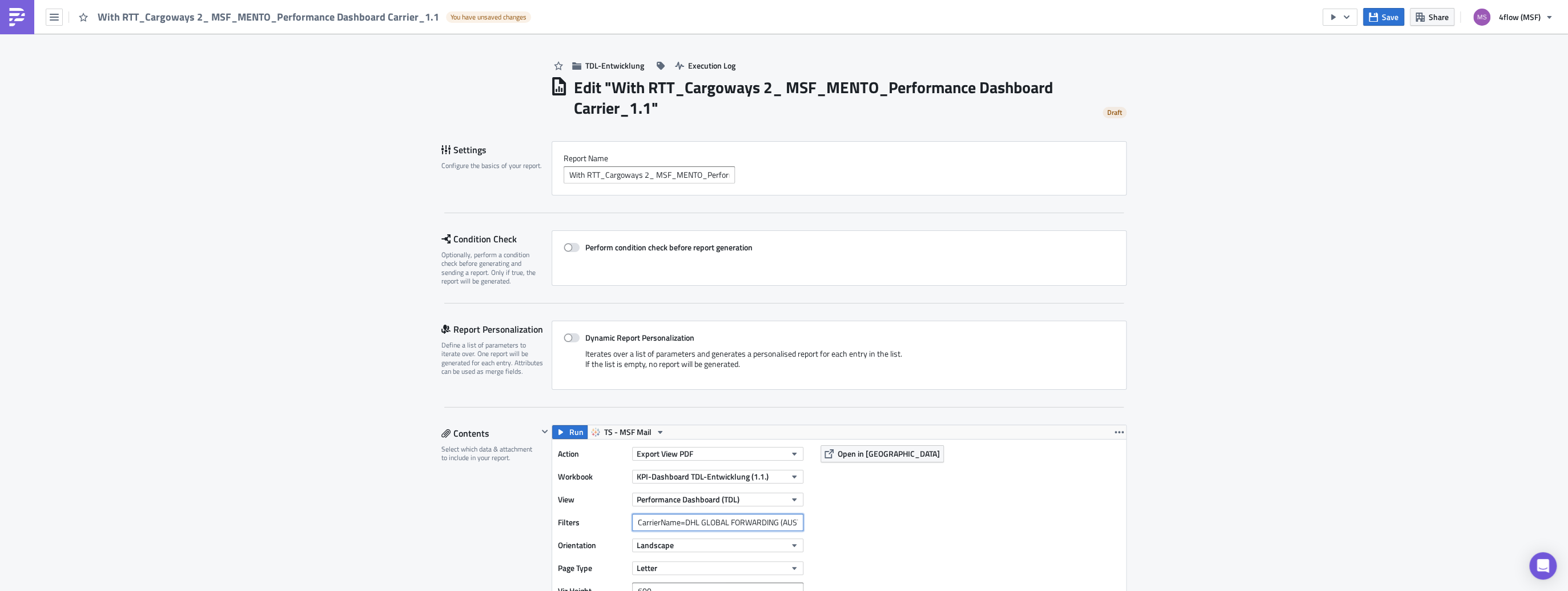
click at [652, 524] on input "CarrierName=DHL GLOBAL FORWARDING (AUSTRIA) GMBH" at bounding box center [718, 522] width 172 height 17
paste input "CarrierName=CARGOWAYS Logistics u. Projects GmbH"
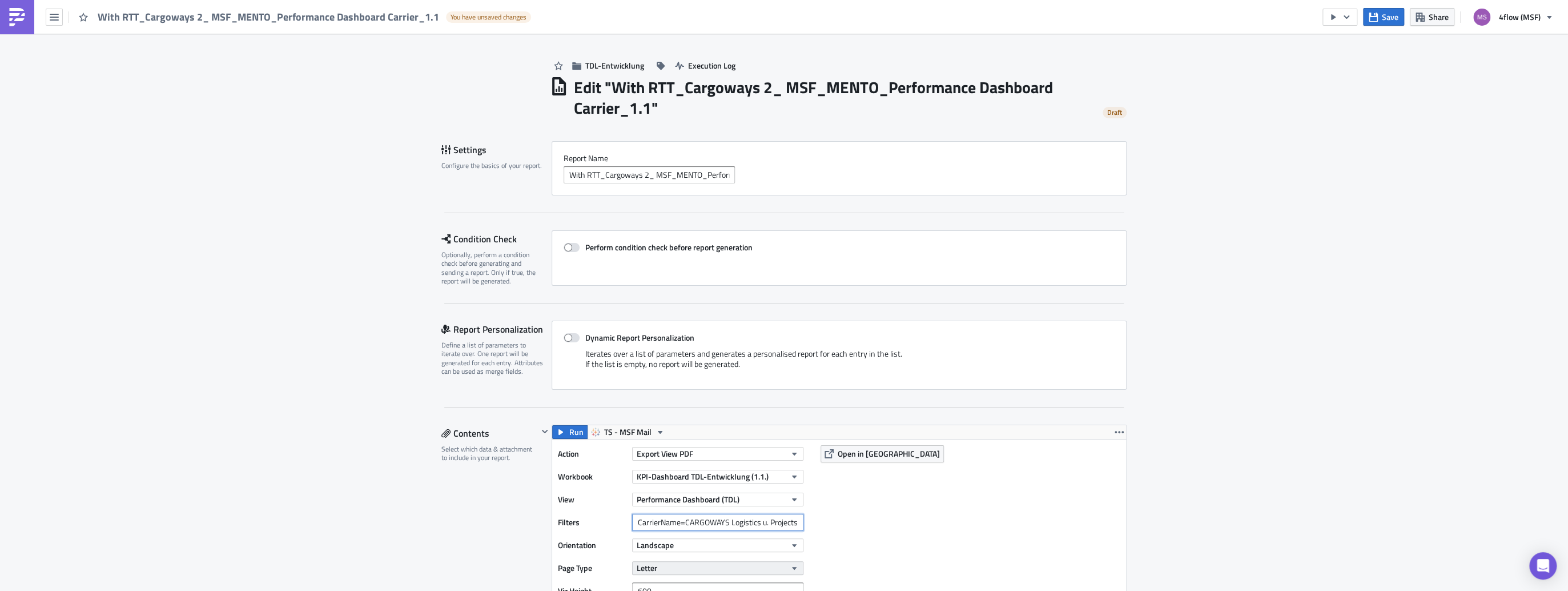
scroll to position [0, 22]
type input "CarrierName=CARGOWAYS Logistics u. Projects GmbH"
click at [906, 537] on div "Action Export View PDF Workbook KPI-Dashboard TDL-Entwicklung (1.1.) View Perfo…" at bounding box center [839, 533] width 574 height 189
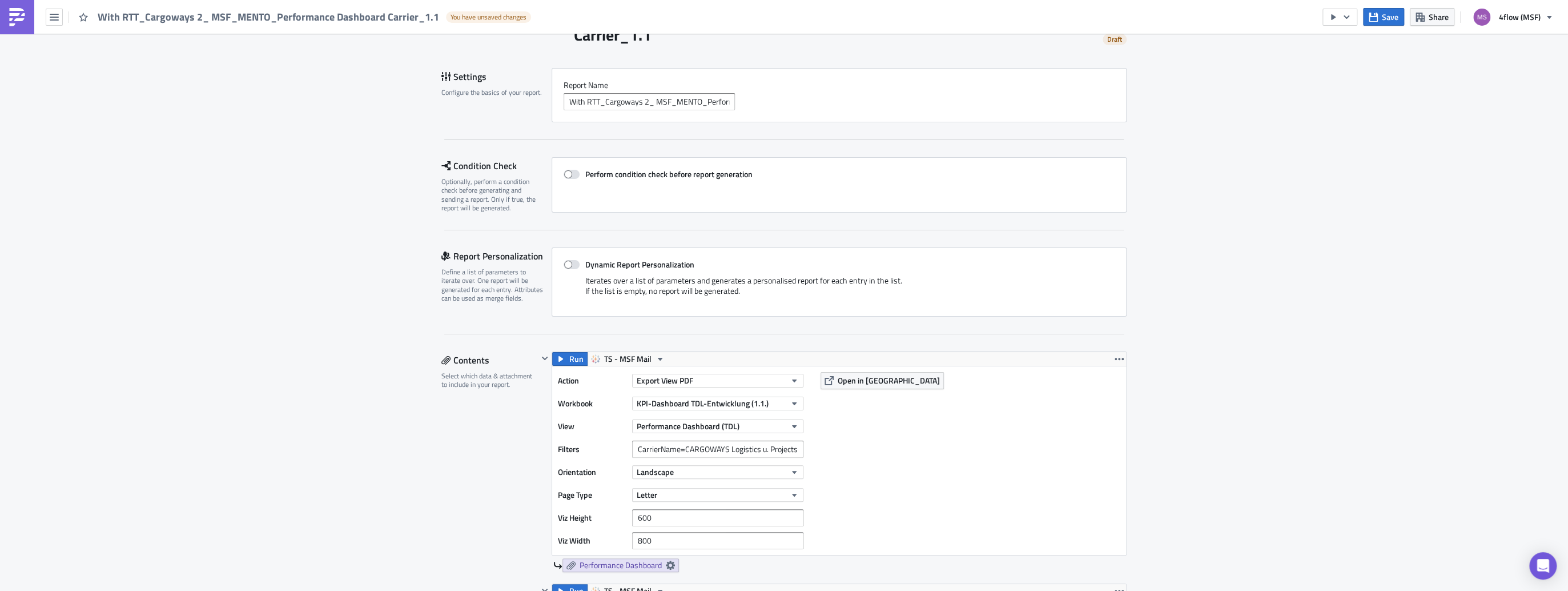
scroll to position [183, 0]
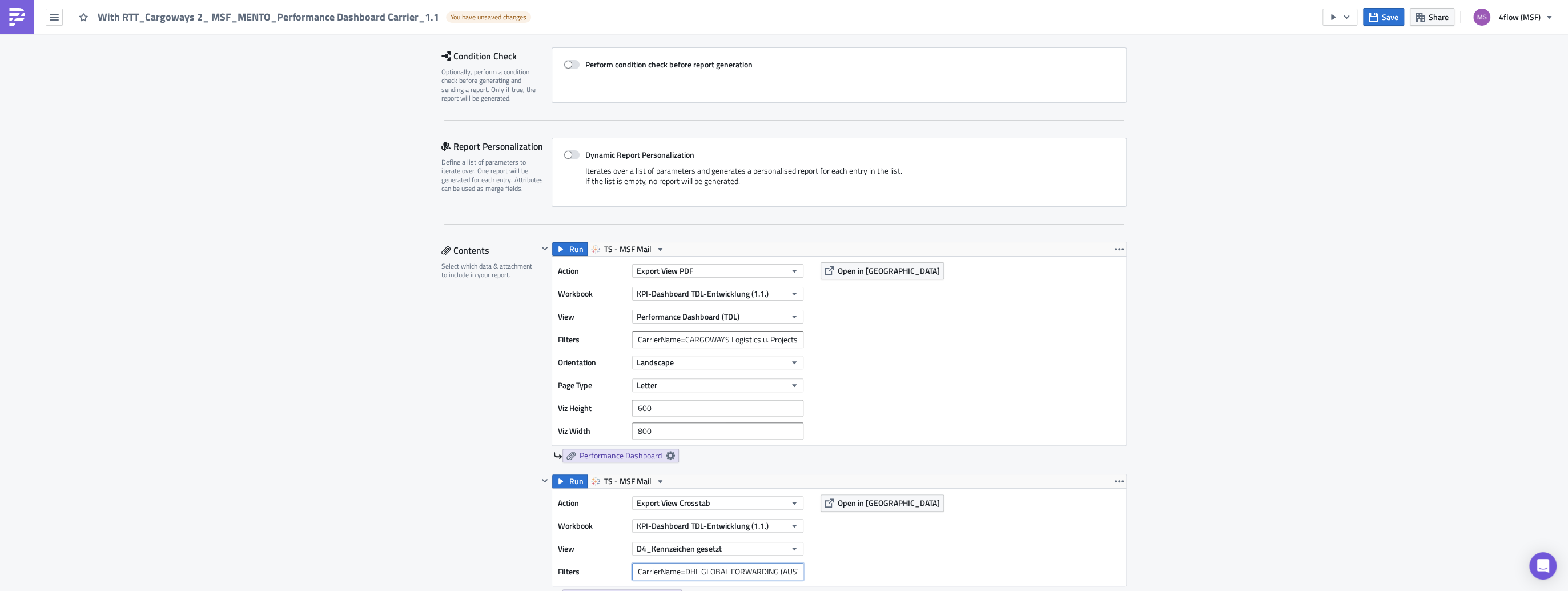
click at [651, 573] on input "CarrierName=DHL GLOBAL FORWARDING (AUSTRIA) GMBH" at bounding box center [718, 571] width 172 height 17
paste input "CarrierName=CARGOWAYS Logistics u. Projects GmbH"
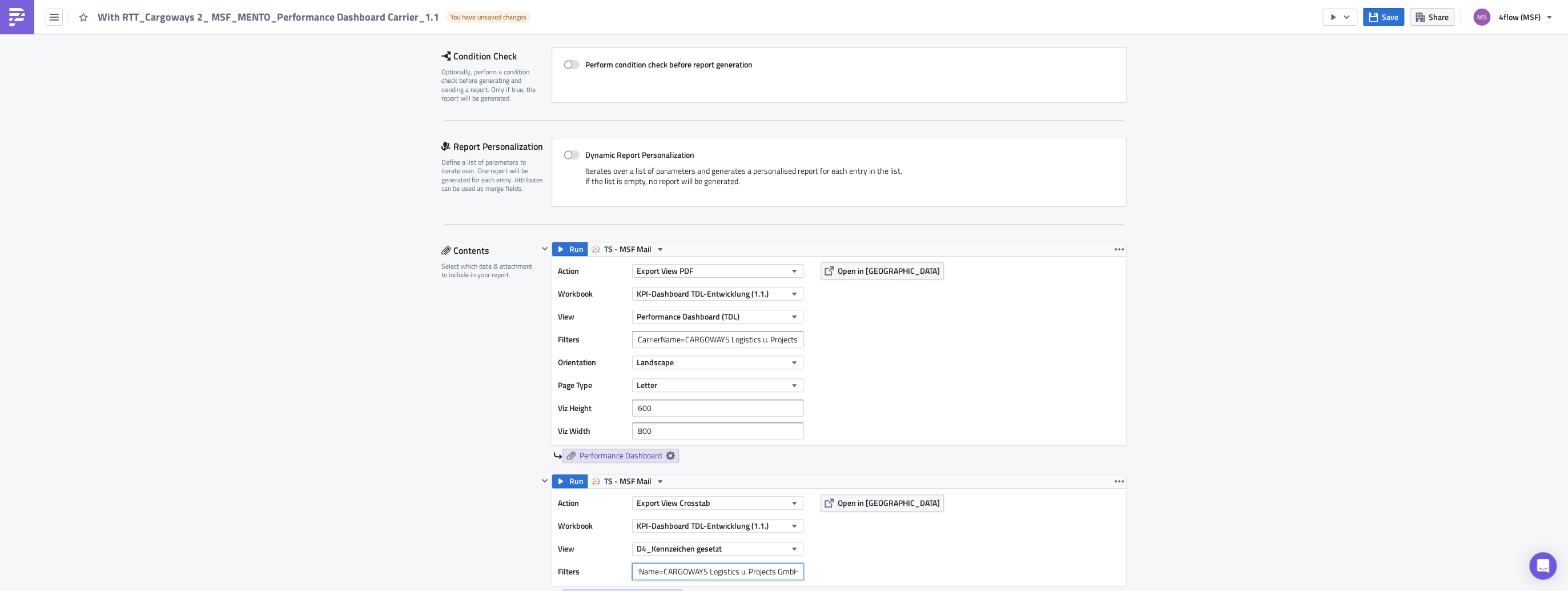
type input "CarrierName=CARGOWAYS Logistics u. Projects GmbH"
click at [930, 555] on div "Action Export View Crosstab Workbook KPI-Dashboard TDL-Entwicklung (1.1.) View …" at bounding box center [839, 537] width 574 height 97
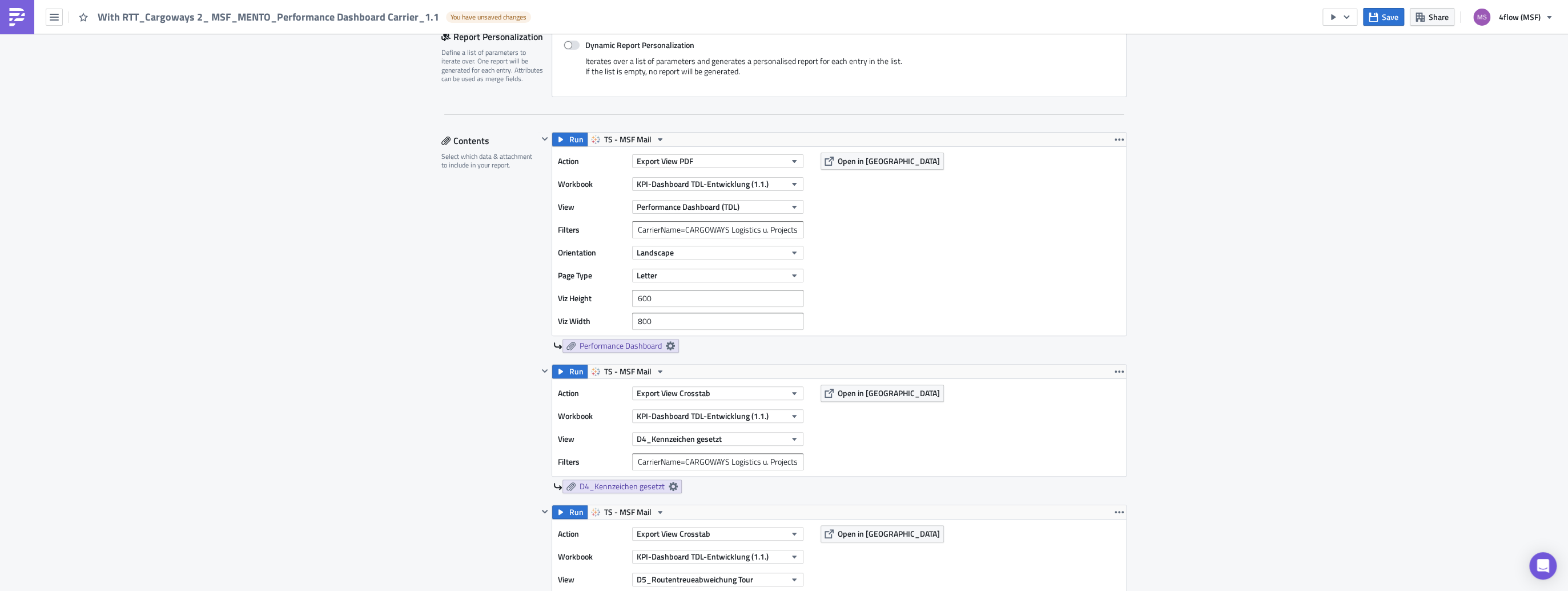
scroll to position [320, 0]
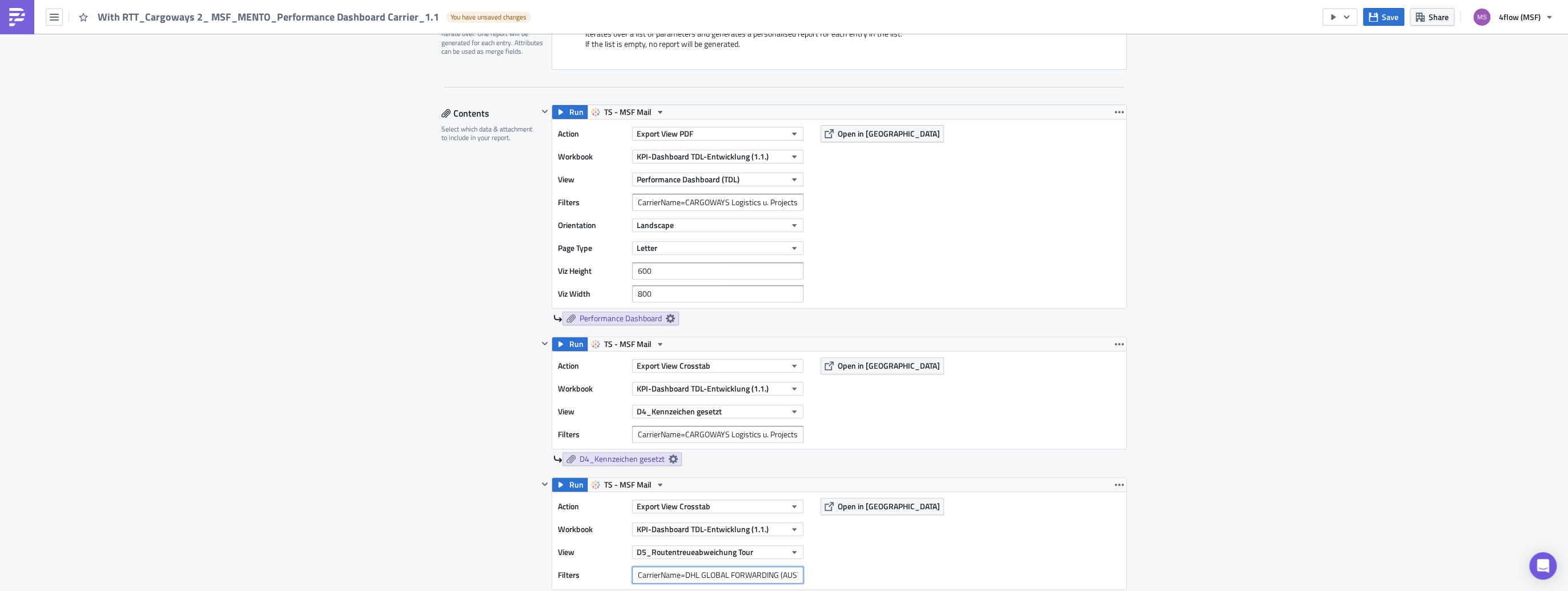
click at [649, 573] on input "CarrierName=DHL GLOBAL FORWARDING (AUSTRIA) GMBH" at bounding box center [718, 575] width 172 height 17
paste input "CarrierName=CARGOWAYS Logistics u. Projects GmbH"
type input "CarrierName=CARGOWAYS Logistics u. Projects GmbH"
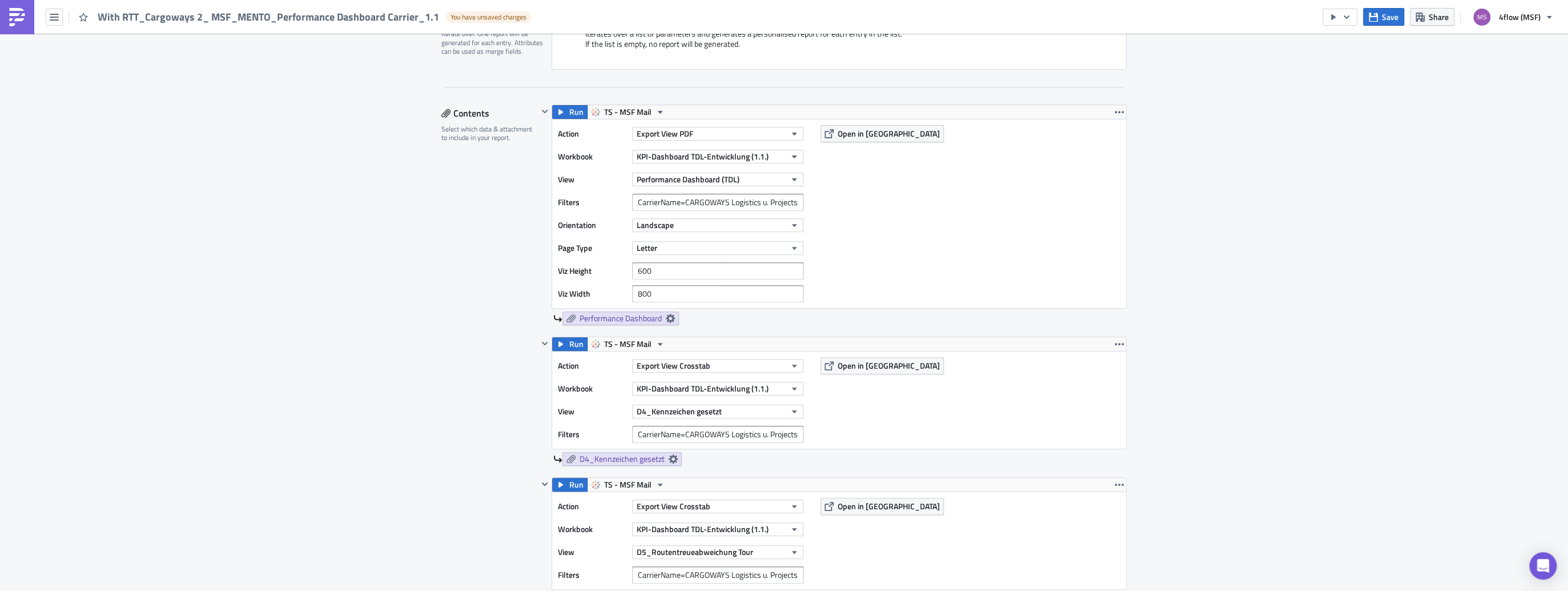
click at [925, 538] on div "Action Export View Crosstab Workbook KPI-Dashboard TDL-Entwicklung (1.1.) View …" at bounding box center [839, 540] width 574 height 97
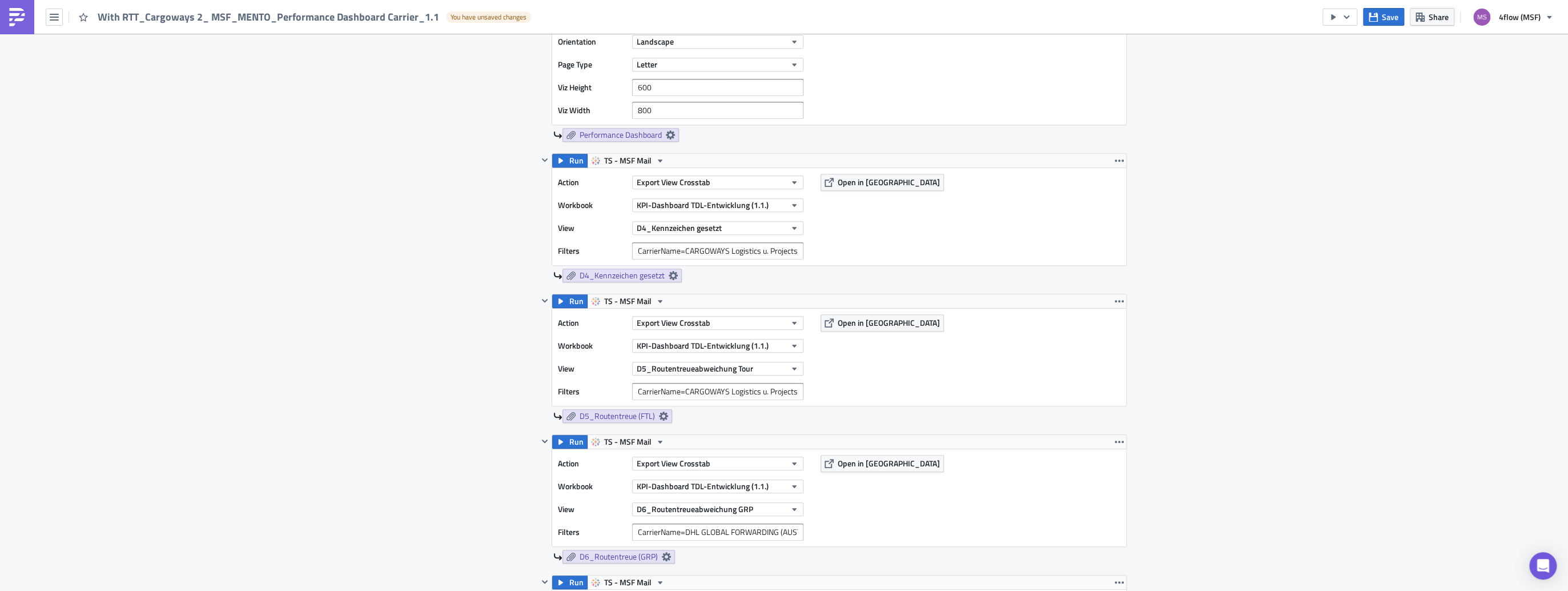
scroll to position [594, 0]
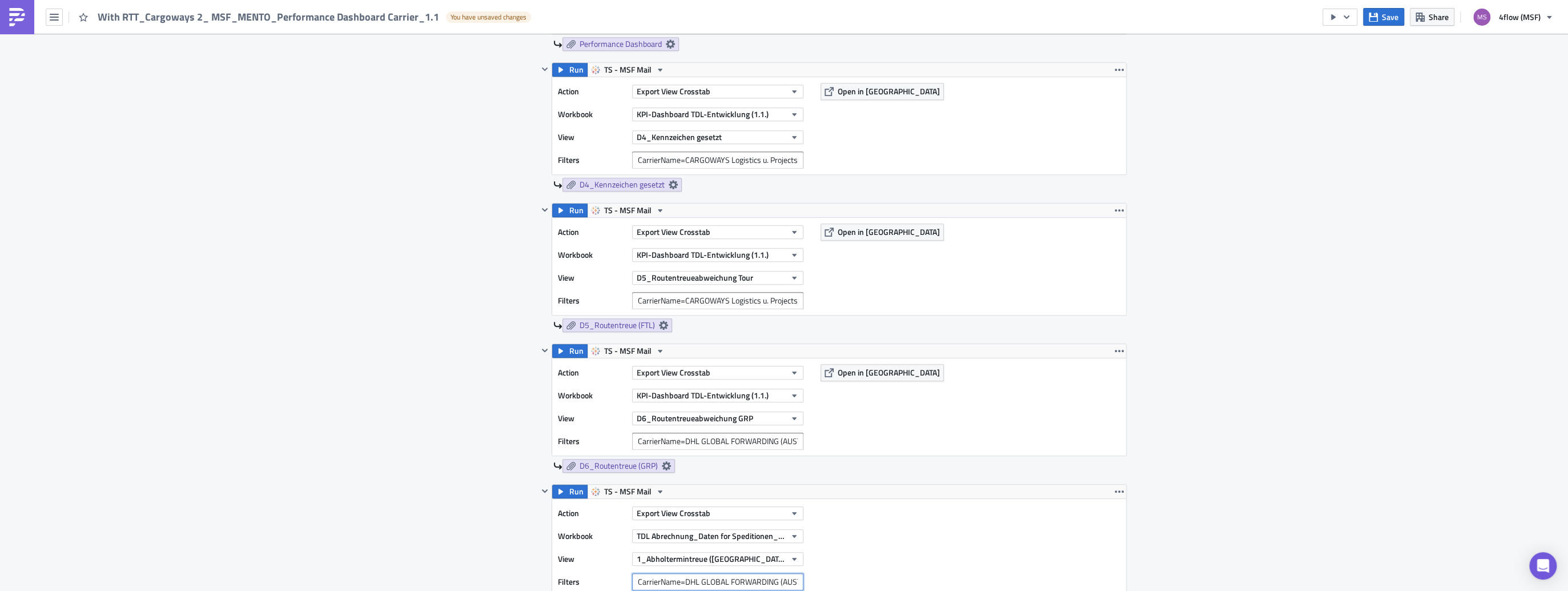
click at [655, 582] on input "CarrierName=DHL GLOBAL FORWARDING (AUSTRIA) GMBH" at bounding box center [718, 582] width 172 height 17
paste input "CarrierName=CARGOWAYS Logistics u. Projects GmbH"
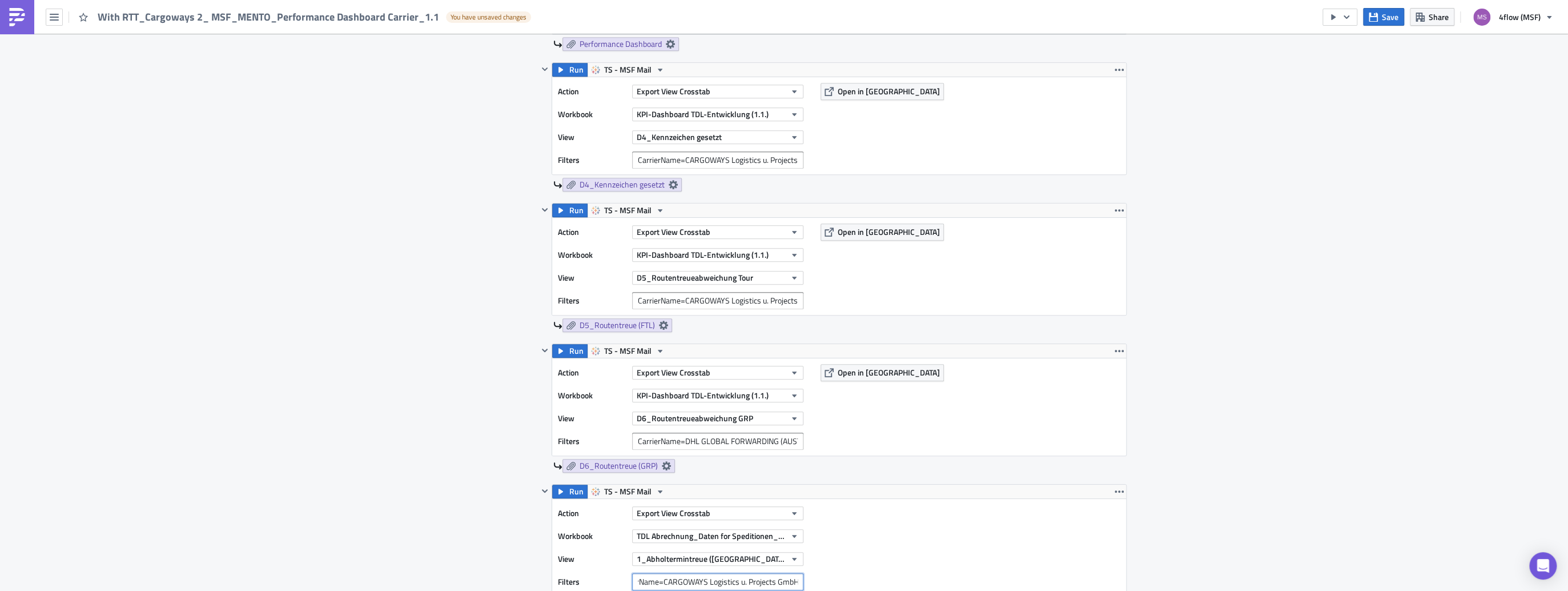
type input "CarrierName=CARGOWAYS Logistics u. Projects GmbH"
click at [877, 543] on div "Action Export View Crosstab Workbook TDL Abrechnung_Daten for Speditionen_Live …" at bounding box center [839, 547] width 574 height 97
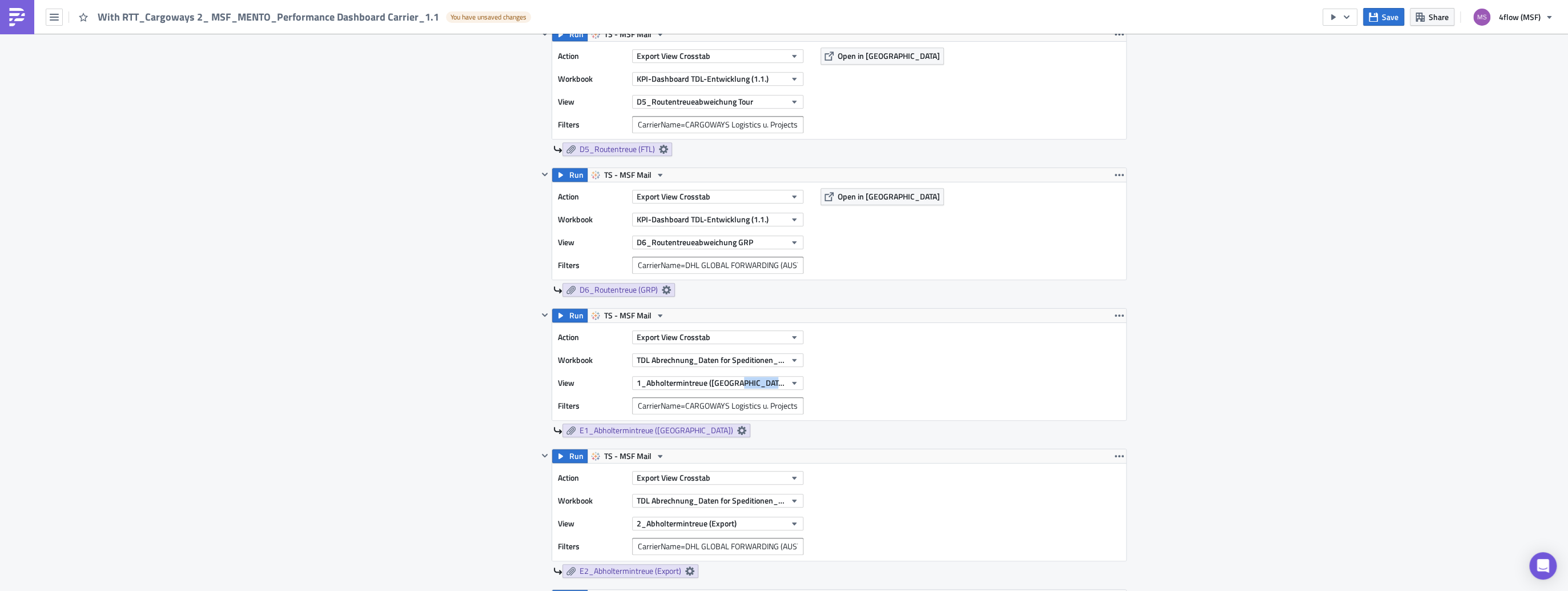
scroll to position [777, 0]
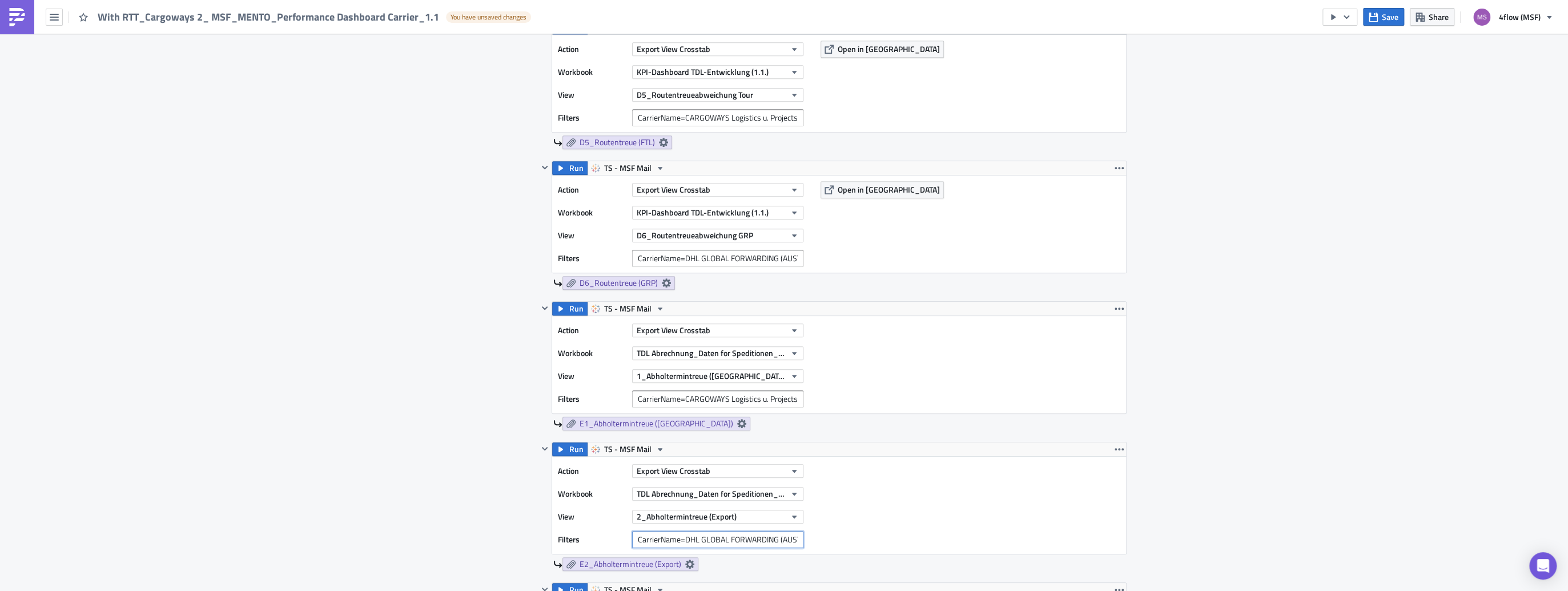
click at [653, 537] on input "CarrierName=DHL GLOBAL FORWARDING (AUSTRIA) GMBH" at bounding box center [718, 539] width 172 height 17
paste input "CarrierName=CARGOWAYS Logistics u. Projects GmbH"
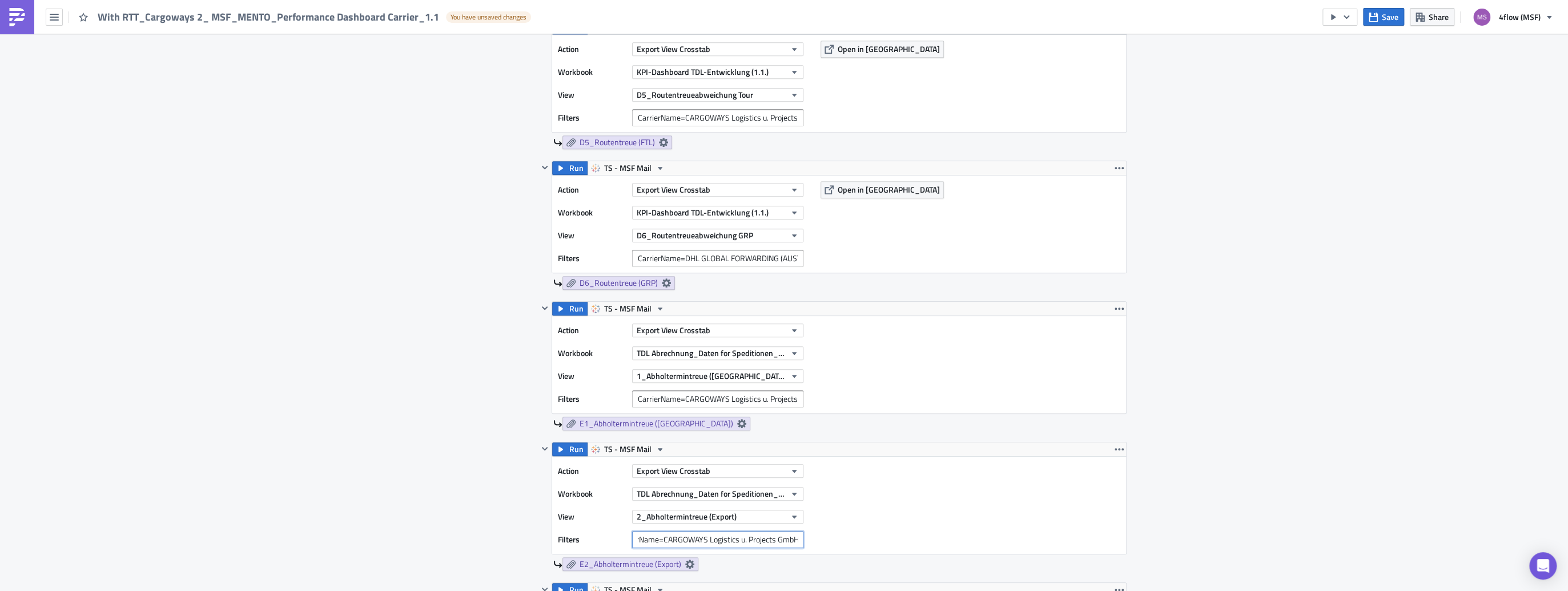
type input "CarrierName=CARGOWAYS Logistics u. Projects GmbH"
click at [924, 521] on div "Action Export View Crosstab Workbook TDL Abrechnung_Daten for Speditionen_Live …" at bounding box center [839, 505] width 574 height 97
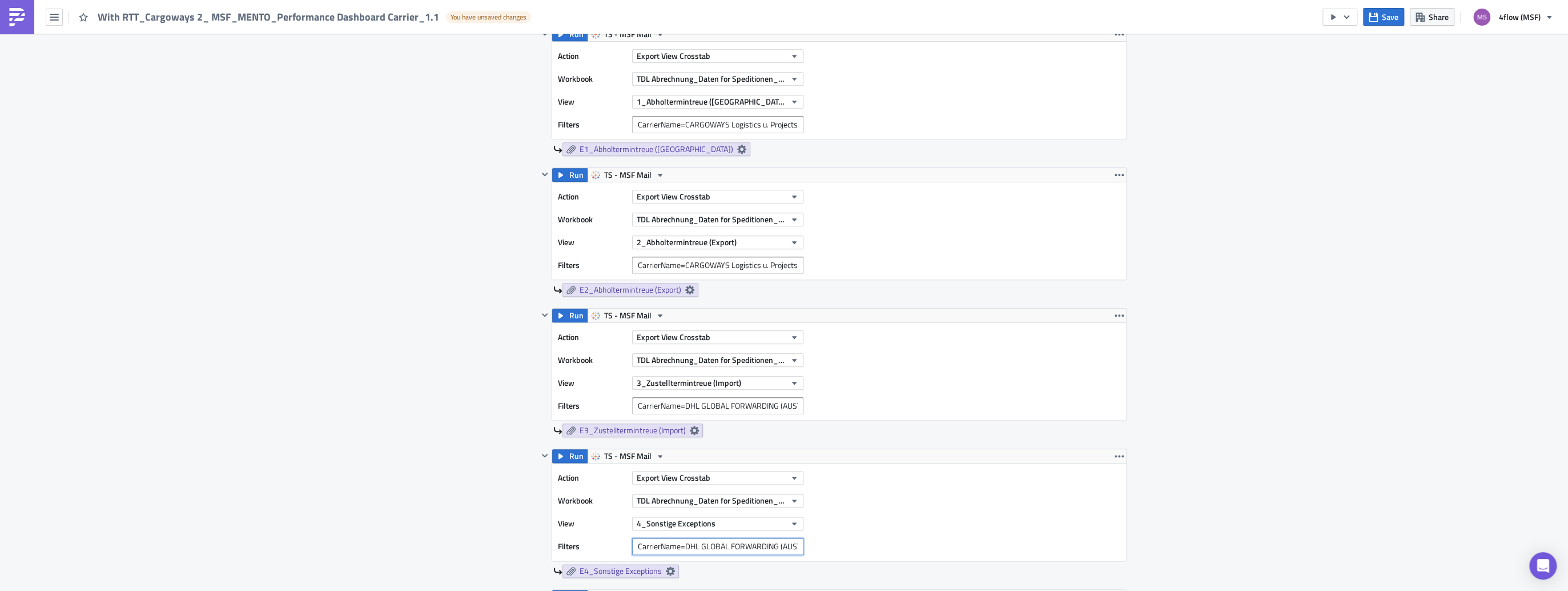
click at [667, 546] on input "CarrierName=DHL GLOBAL FORWARDING (AUSTRIA) GMBH" at bounding box center [718, 546] width 172 height 17
paste input "CarrierName=CARGOWAYS Logistics u. Projects GmbH"
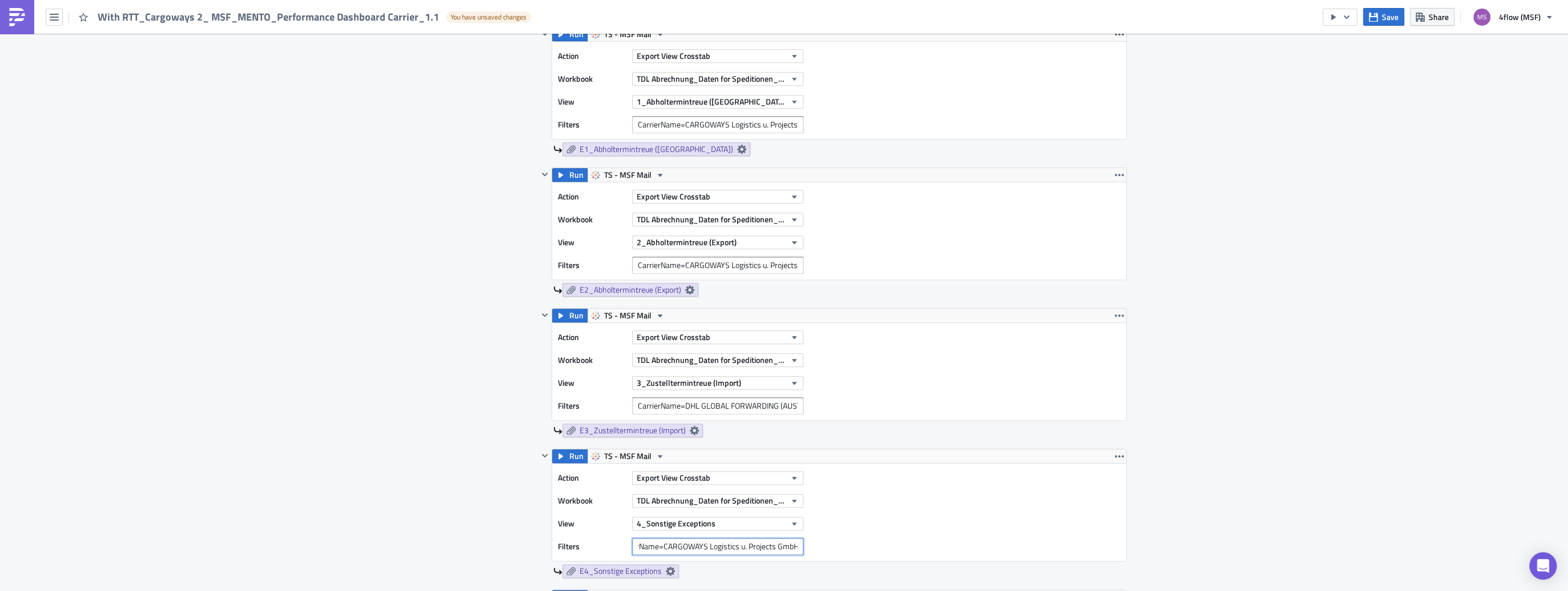
type input "CarrierName=CARGOWAYS Logistics u. Projects GmbH"
click at [914, 510] on div "Action Export View Crosstab Workbook TDL Abrechnung_Daten for Speditionen_Live …" at bounding box center [839, 511] width 574 height 97
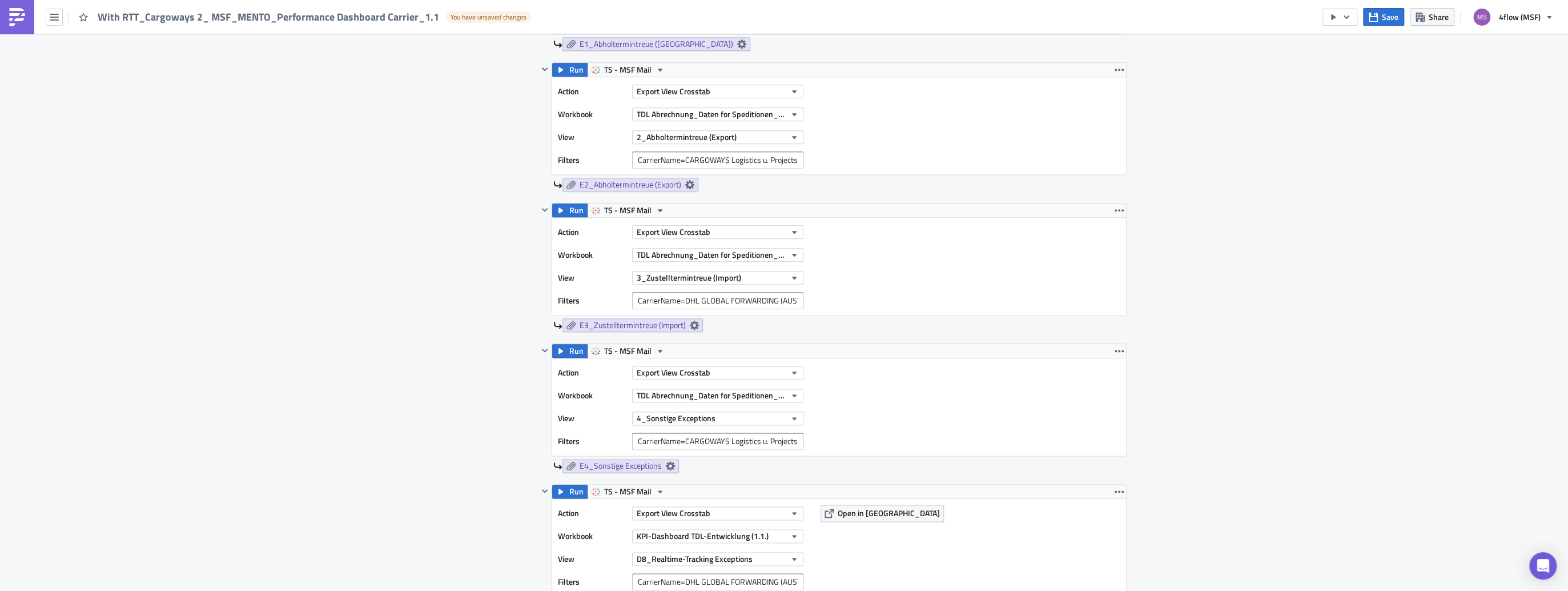
scroll to position [1280, 0]
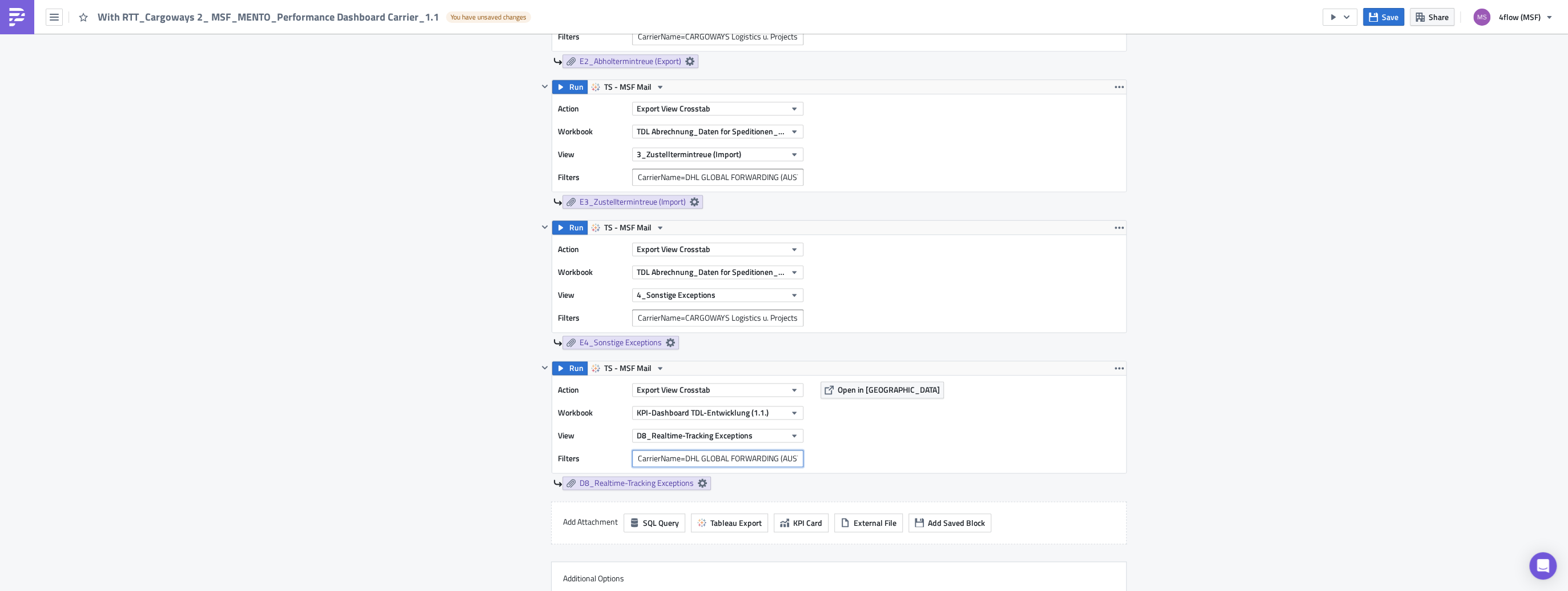
click at [661, 452] on input "CarrierName=DHL GLOBAL FORWARDING (AUSTRIA) GMBH" at bounding box center [718, 458] width 172 height 17
paste input "CarrierName=CARGOWAYS Logistics u. Projects GmbH"
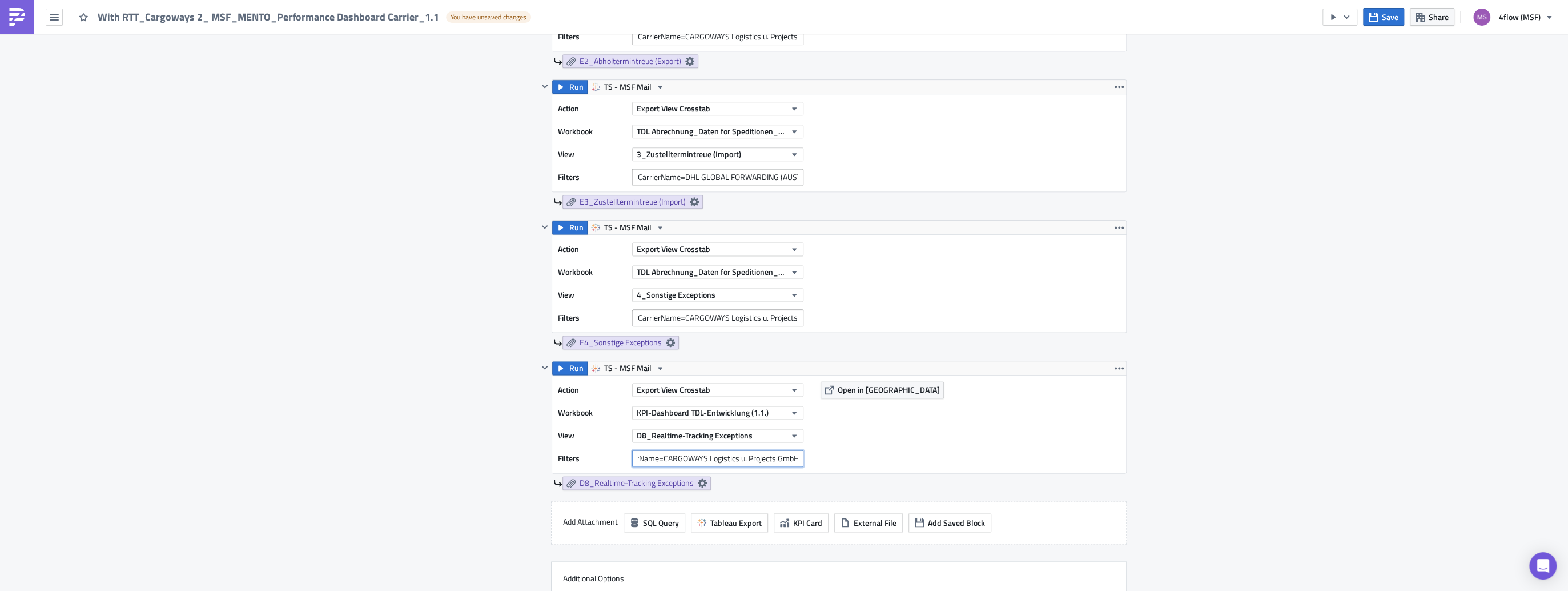
type input "CarrierName=CARGOWAYS Logistics u. Projects GmbH"
click at [893, 434] on div "Action Export View Crosstab Workbook KPI-Dashboard TDL-Entwicklung (1.1.) View …" at bounding box center [839, 424] width 574 height 97
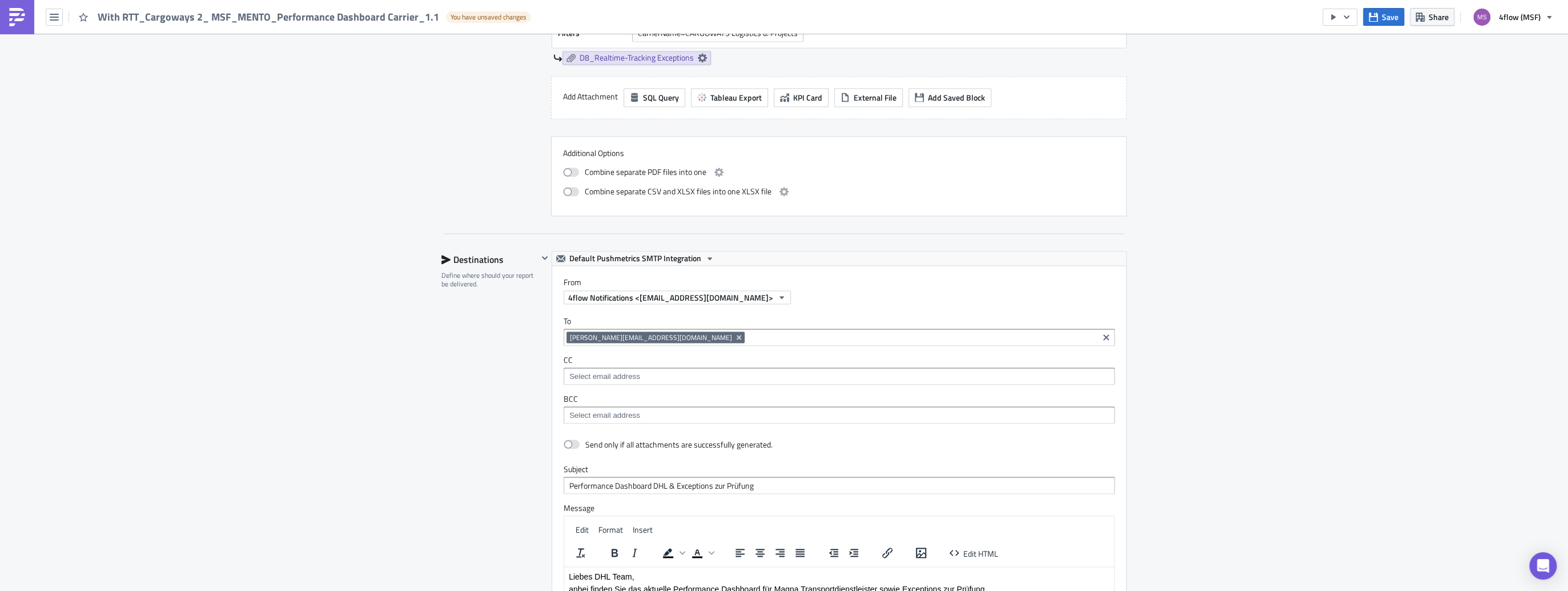
scroll to position [1829, 0]
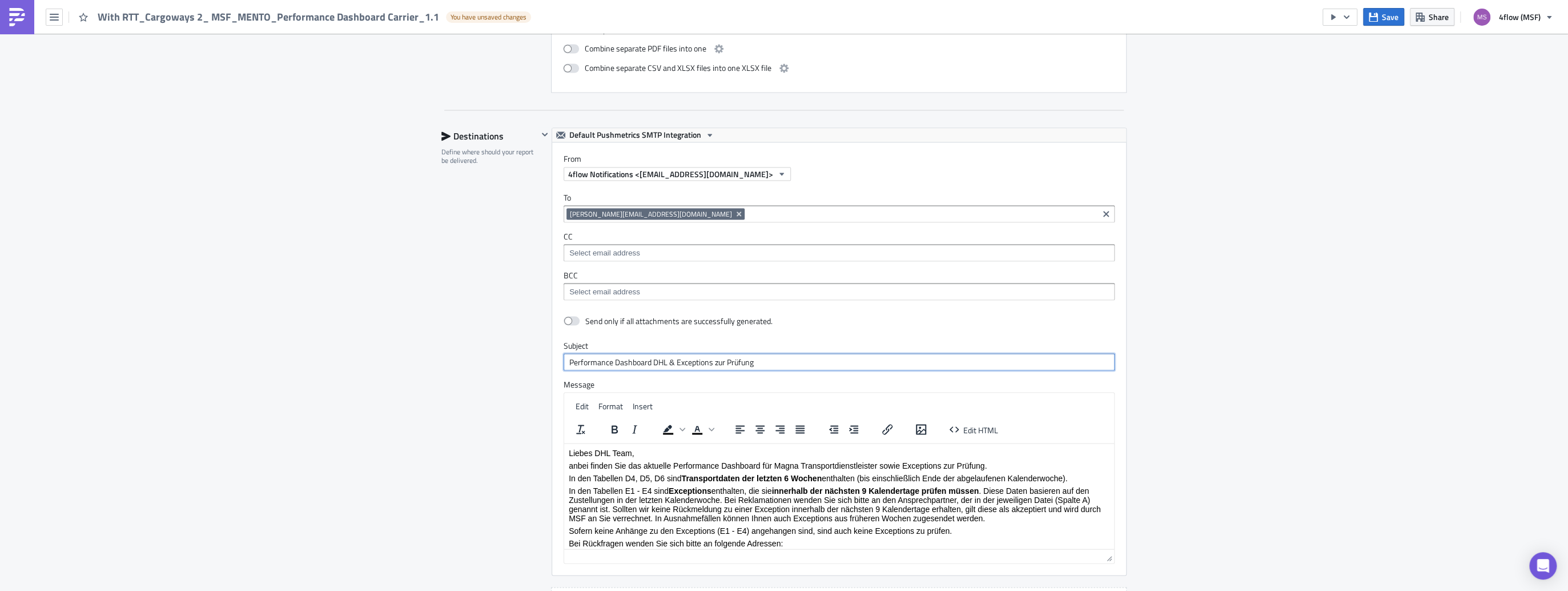
click at [658, 356] on input "Performance Dashboard DHL & Exceptions zur Prüfung" at bounding box center [839, 361] width 551 height 17
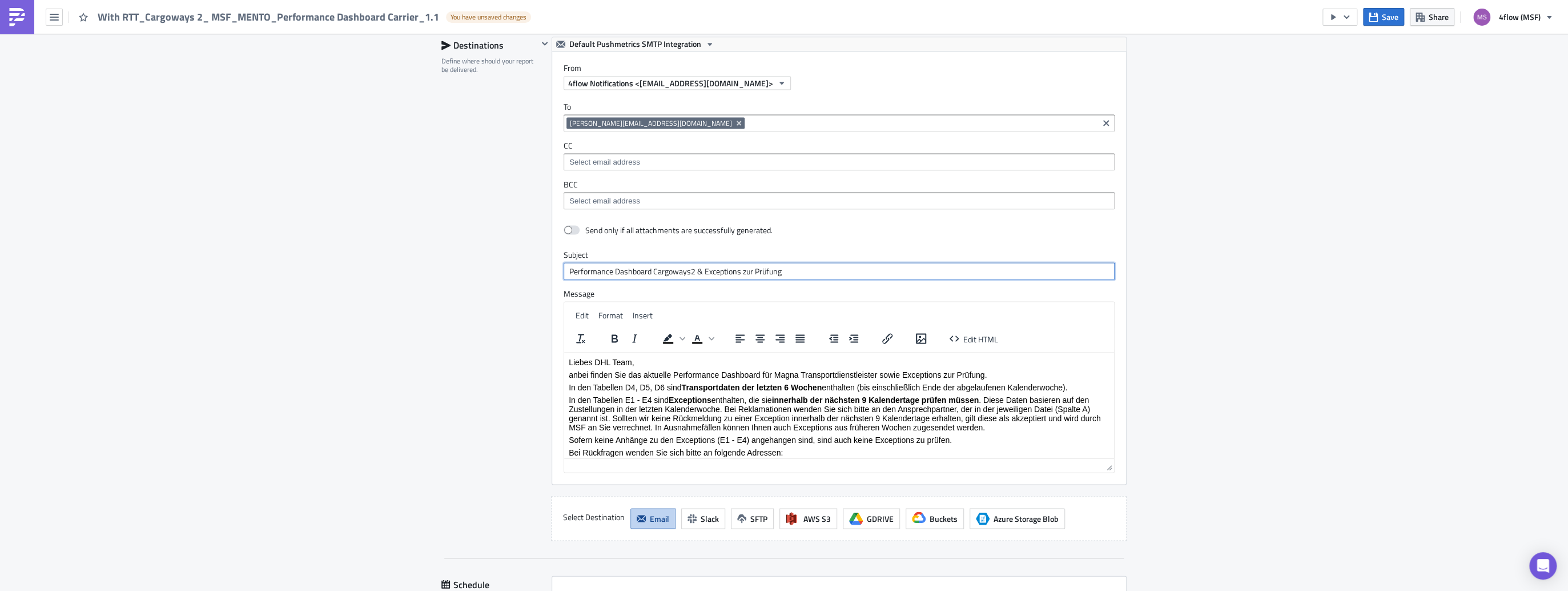
scroll to position [2011, 0]
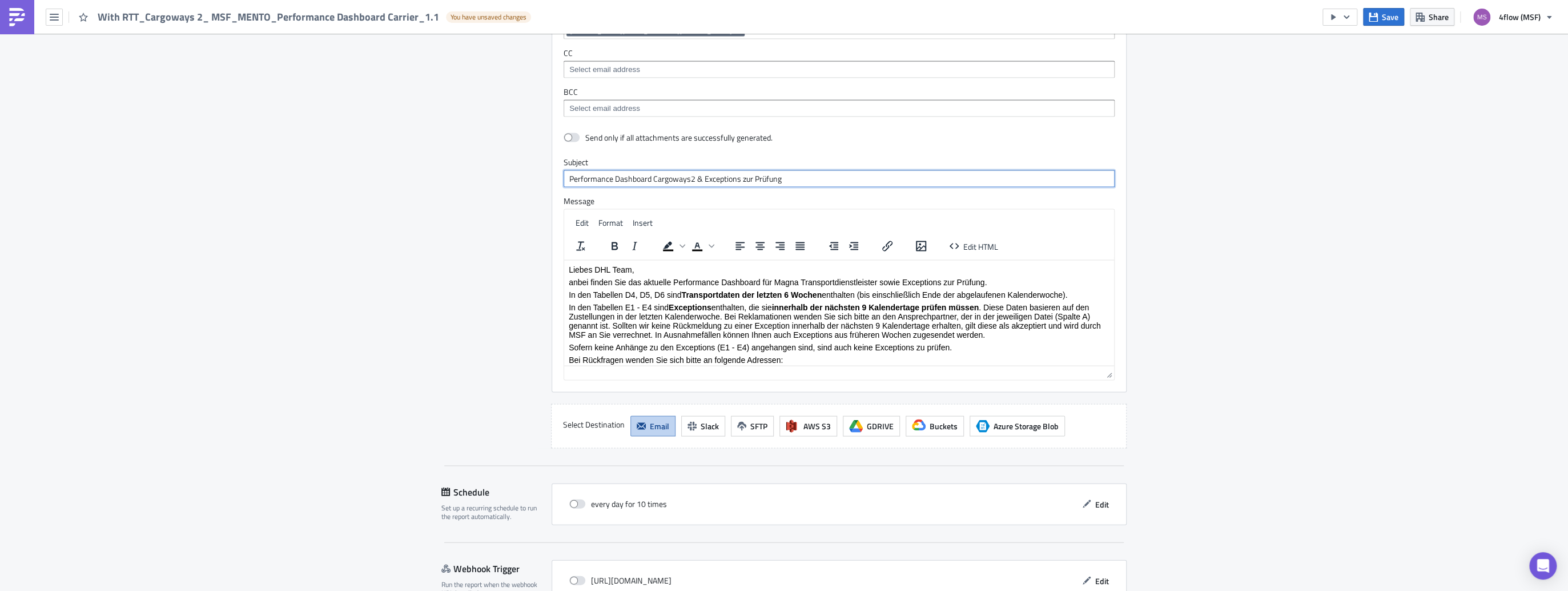
type input "Performance Dashboard Cargoways2 & Exceptions zur Prüfung"
click at [600, 271] on p "Liebes DHL Team," at bounding box center [838, 269] width 540 height 9
click at [1044, 338] on p "In den Tabellen E1 - E4 sind Exceptions enthalten, die sie innerhalb der nächst…" at bounding box center [838, 320] width 540 height 36
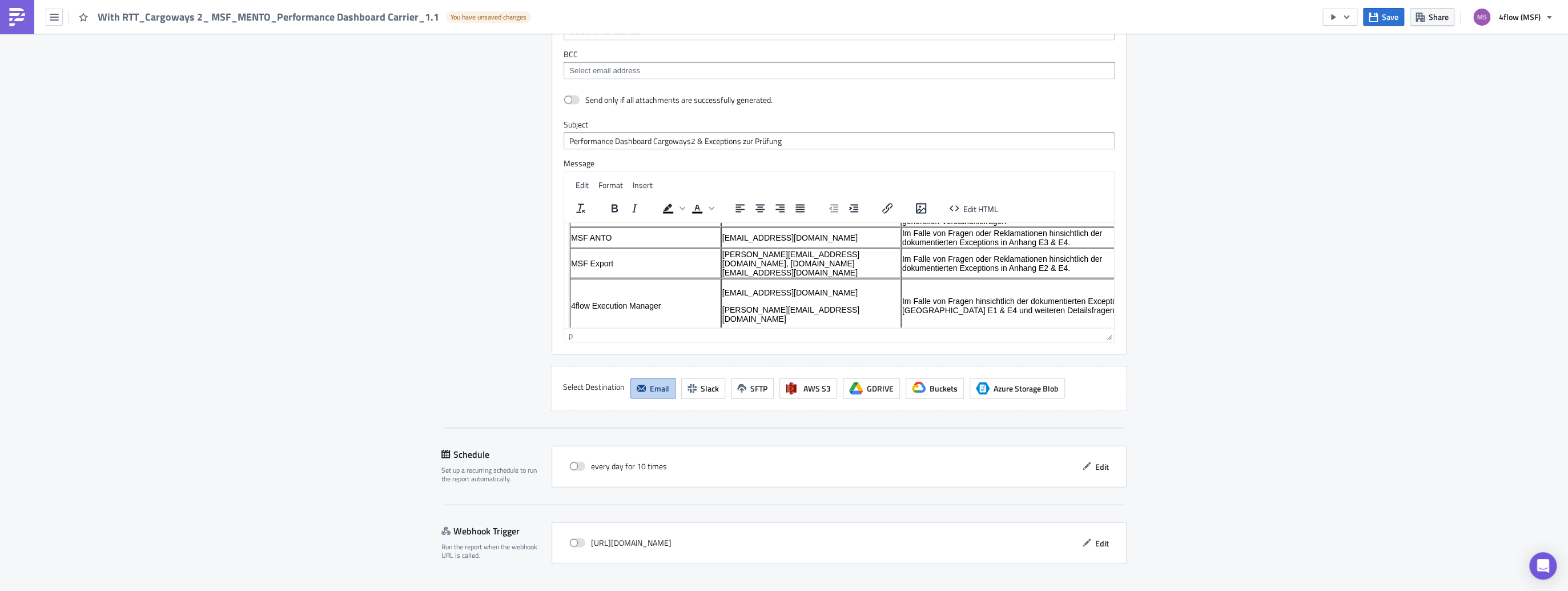
scroll to position [2073, 0]
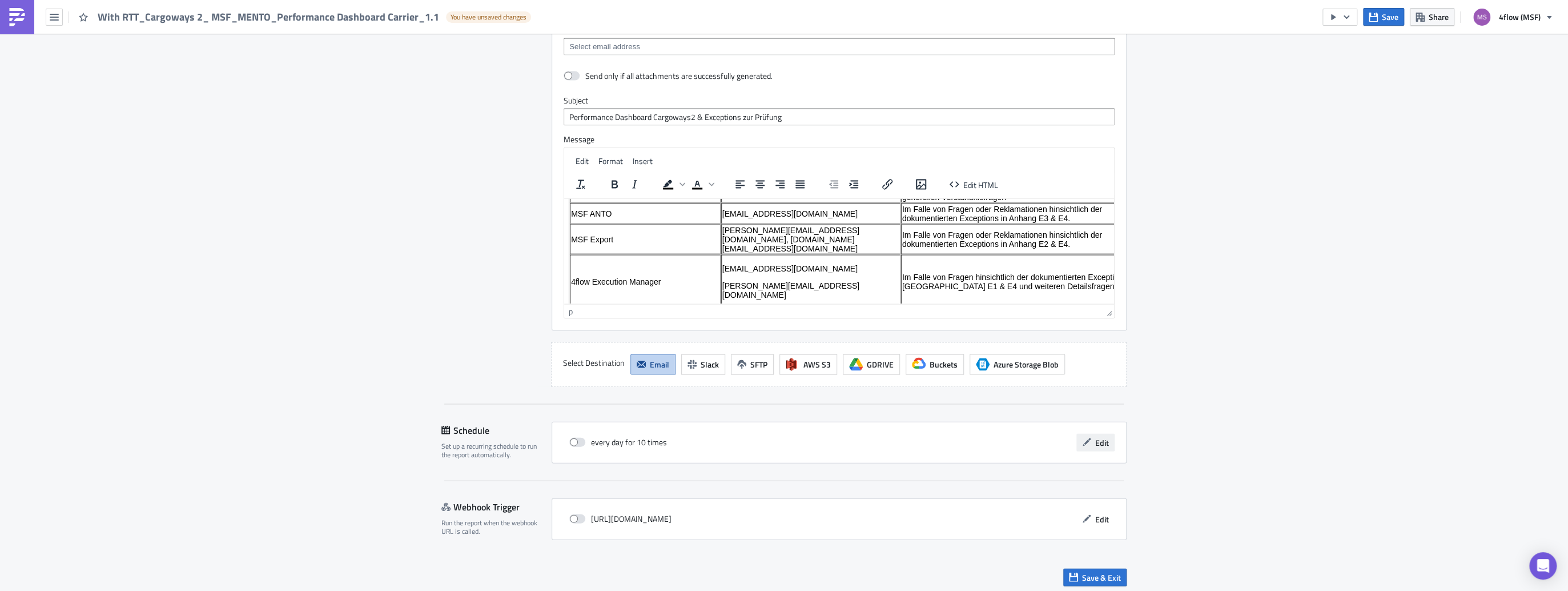
click at [1096, 439] on span "Edit" at bounding box center [1102, 442] width 14 height 12
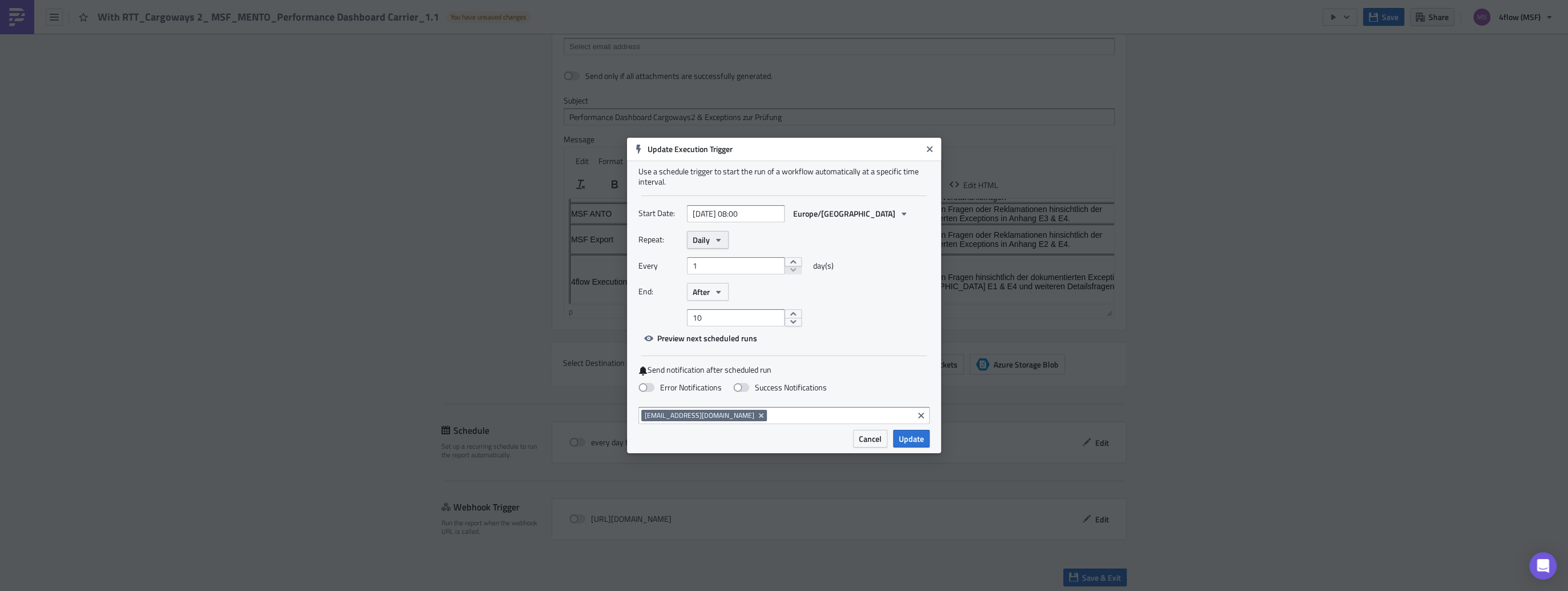
click at [721, 239] on icon "button" at bounding box center [718, 240] width 9 height 9
click at [708, 295] on div "Weekly" at bounding box center [741, 295] width 95 height 11
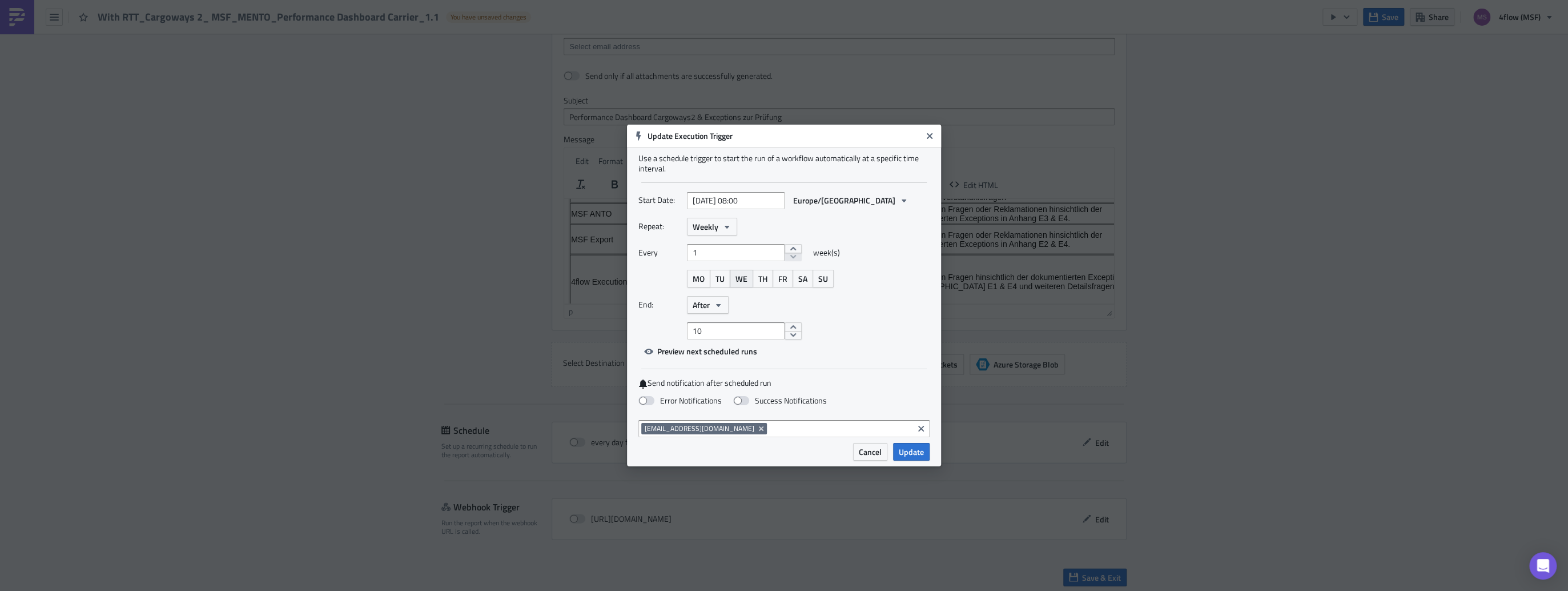
click at [748, 281] on button "WE" at bounding box center [741, 278] width 23 height 18
click at [720, 304] on icon "button" at bounding box center [718, 305] width 4 height 3
click at [710, 327] on div "Never" at bounding box center [741, 327] width 95 height 11
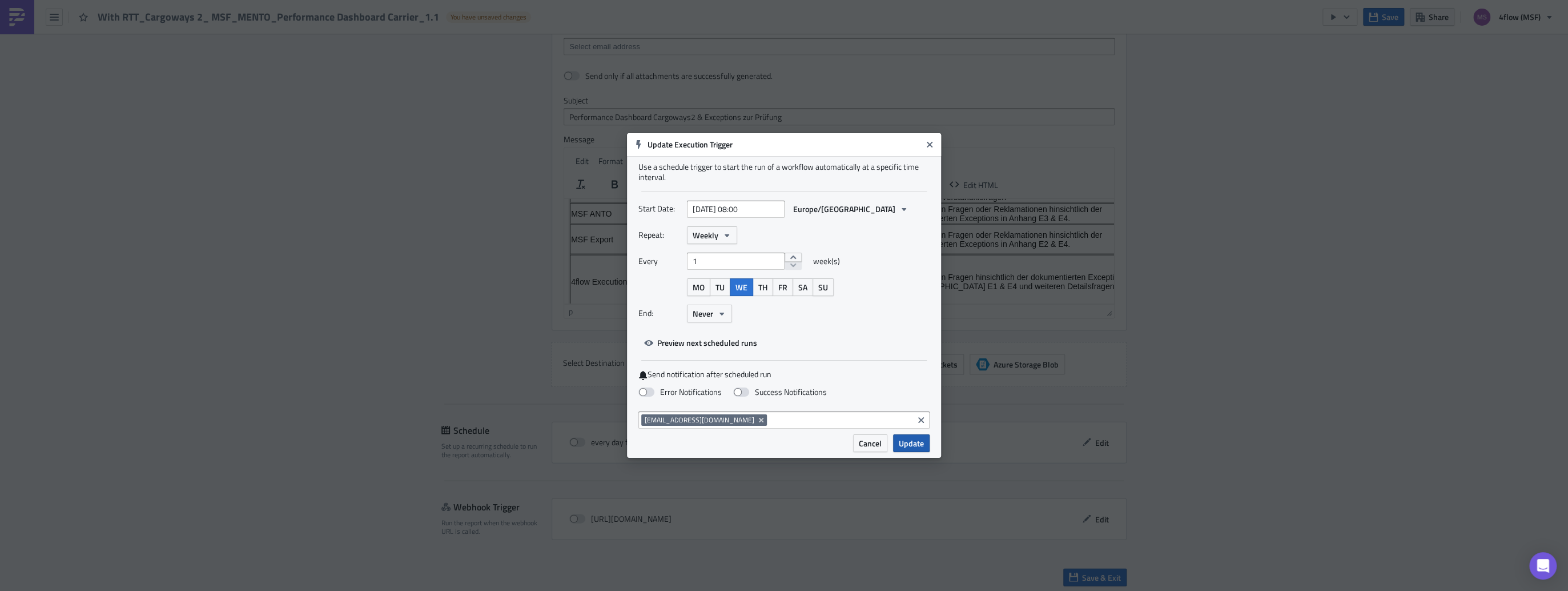
click at [914, 448] on span "Update" at bounding box center [911, 443] width 25 height 12
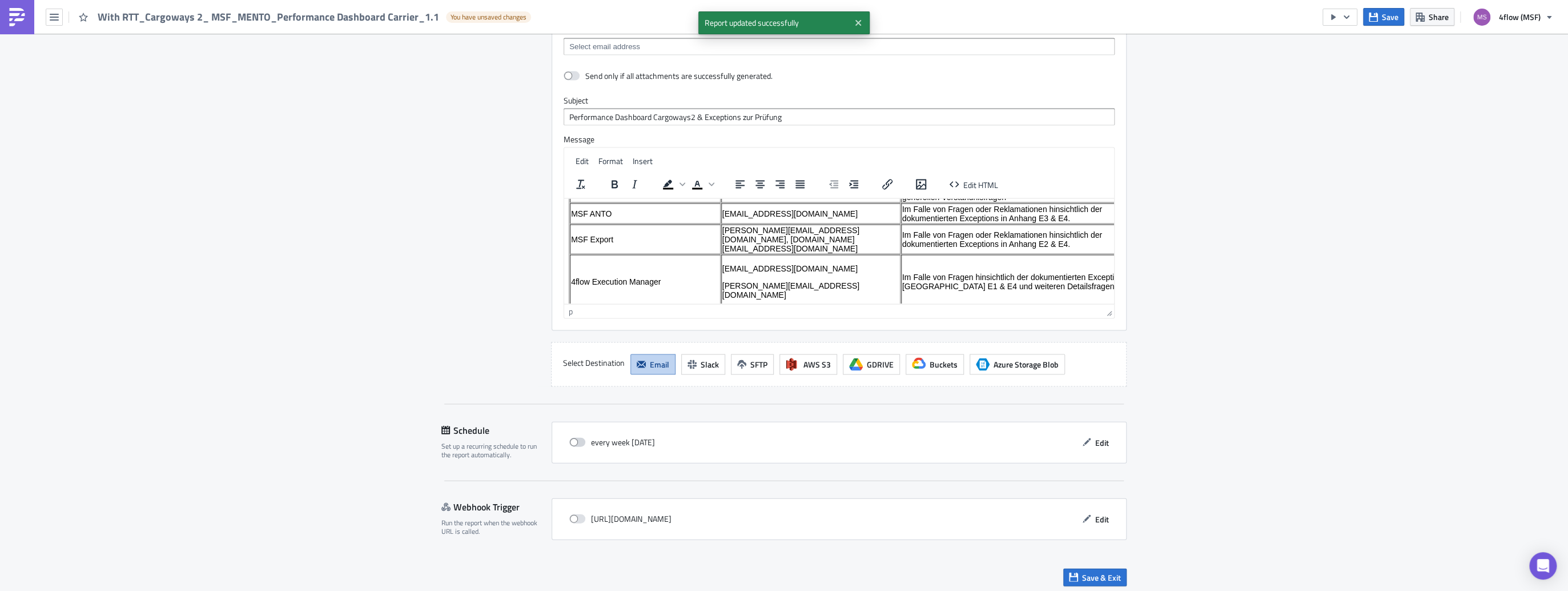
click at [579, 439] on span at bounding box center [577, 442] width 16 height 9
click at [579, 439] on input "checkbox" at bounding box center [575, 442] width 8 height 8
checkbox input "true"
click at [1095, 442] on span "Edit" at bounding box center [1102, 442] width 14 height 12
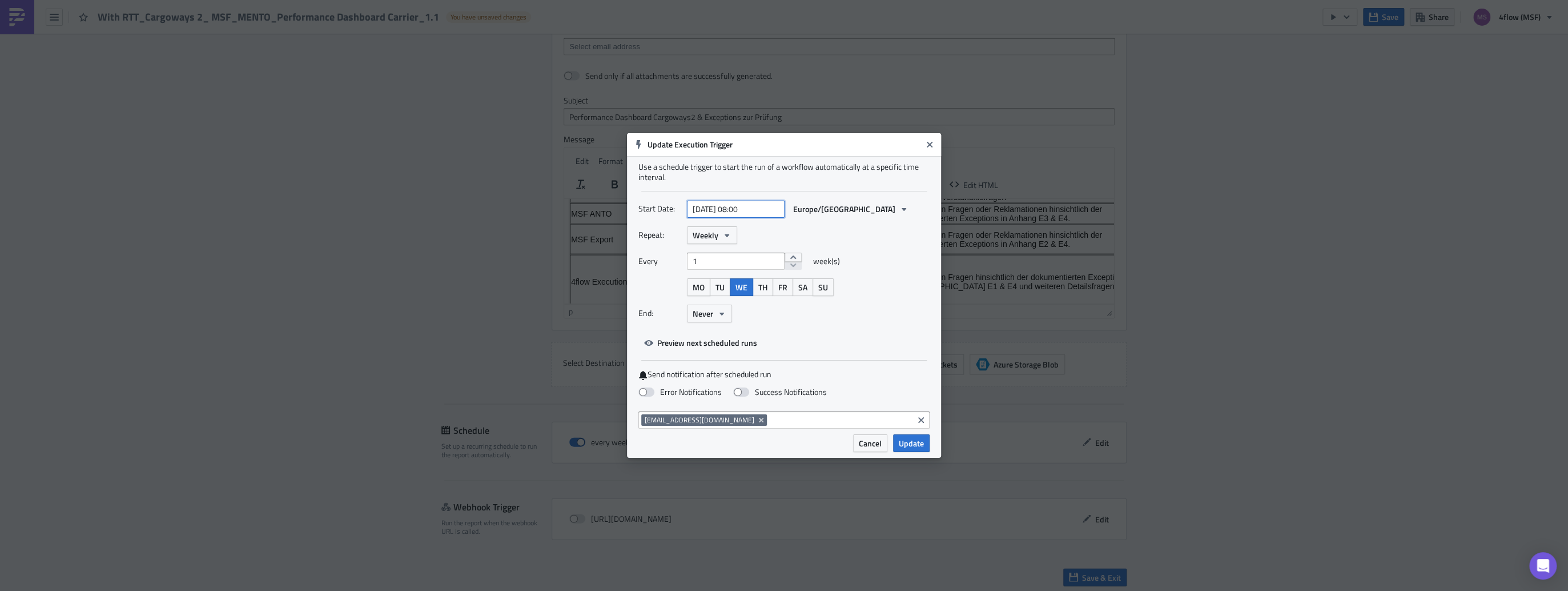
select select "7"
select select "2025"
click at [745, 209] on input "[DATE] 08:00" at bounding box center [736, 209] width 98 height 17
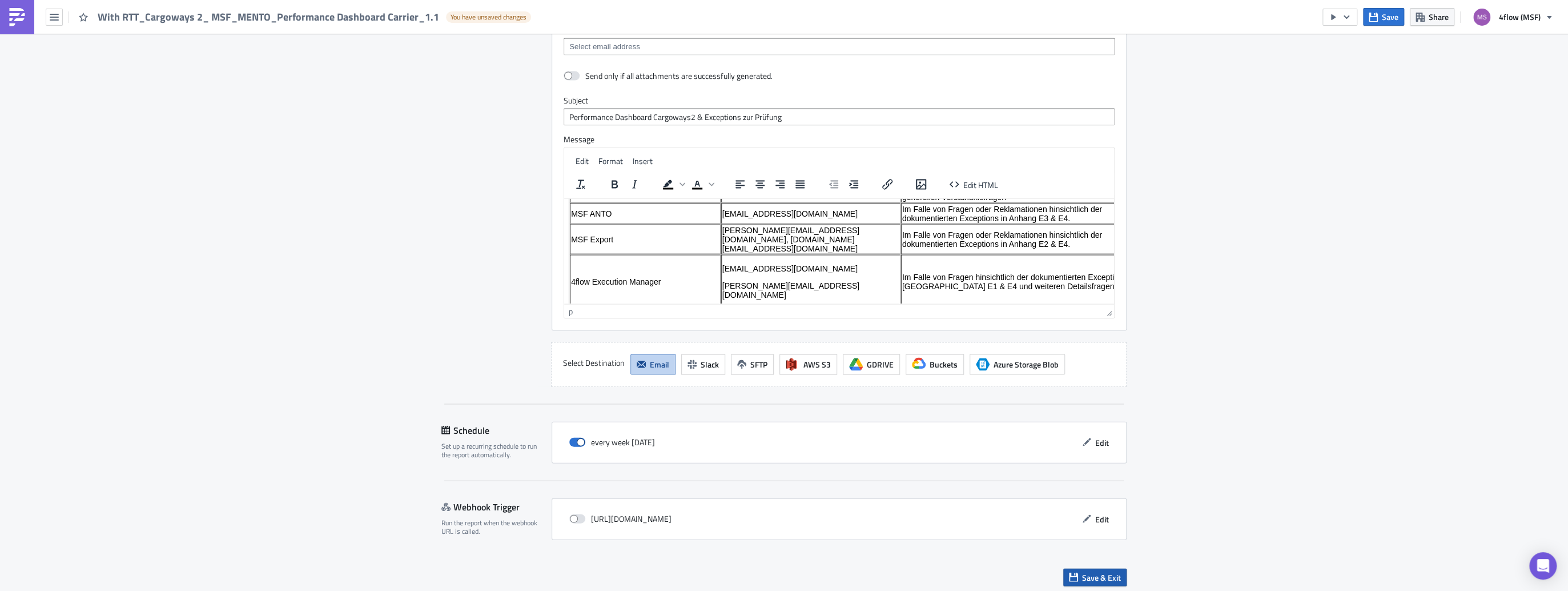
click at [1087, 572] on span "Save & Exit" at bounding box center [1101, 577] width 39 height 12
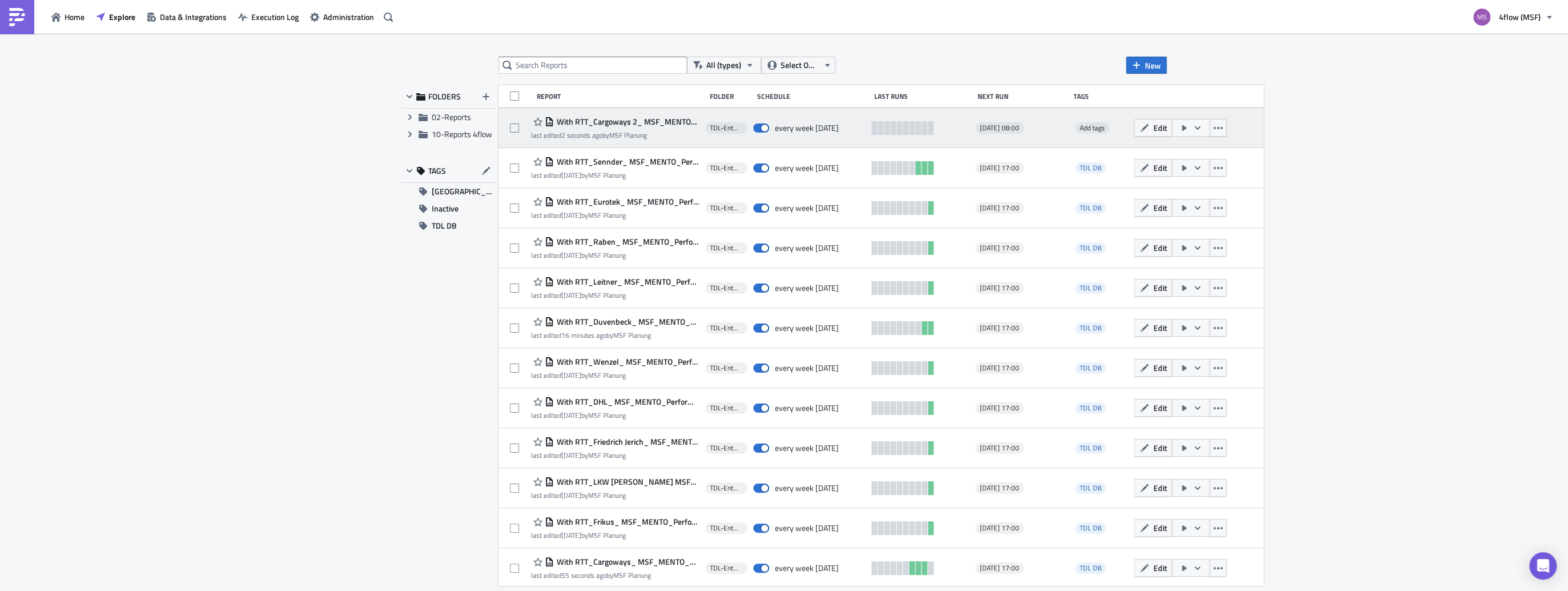
click at [1193, 130] on icon "button" at bounding box center [1197, 128] width 9 height 9
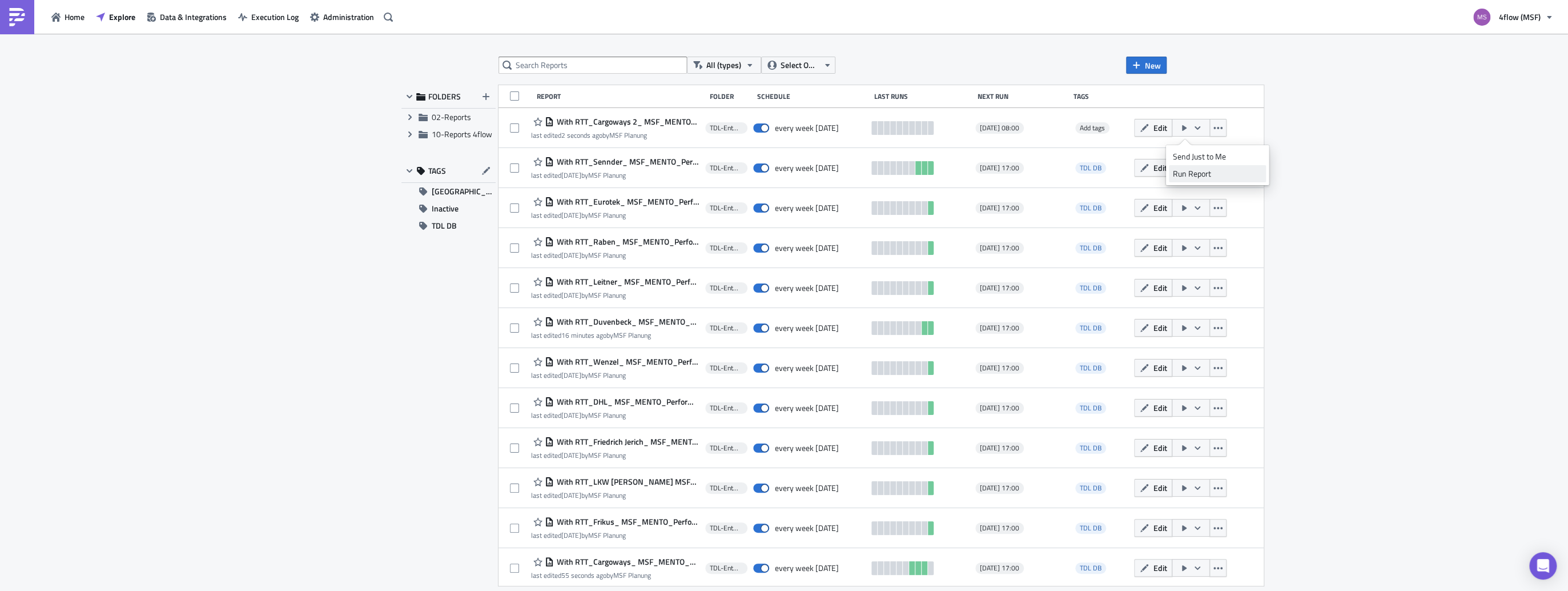
click at [1200, 173] on div "Run Report" at bounding box center [1217, 174] width 89 height 11
